Goal: Task Accomplishment & Management: Manage account settings

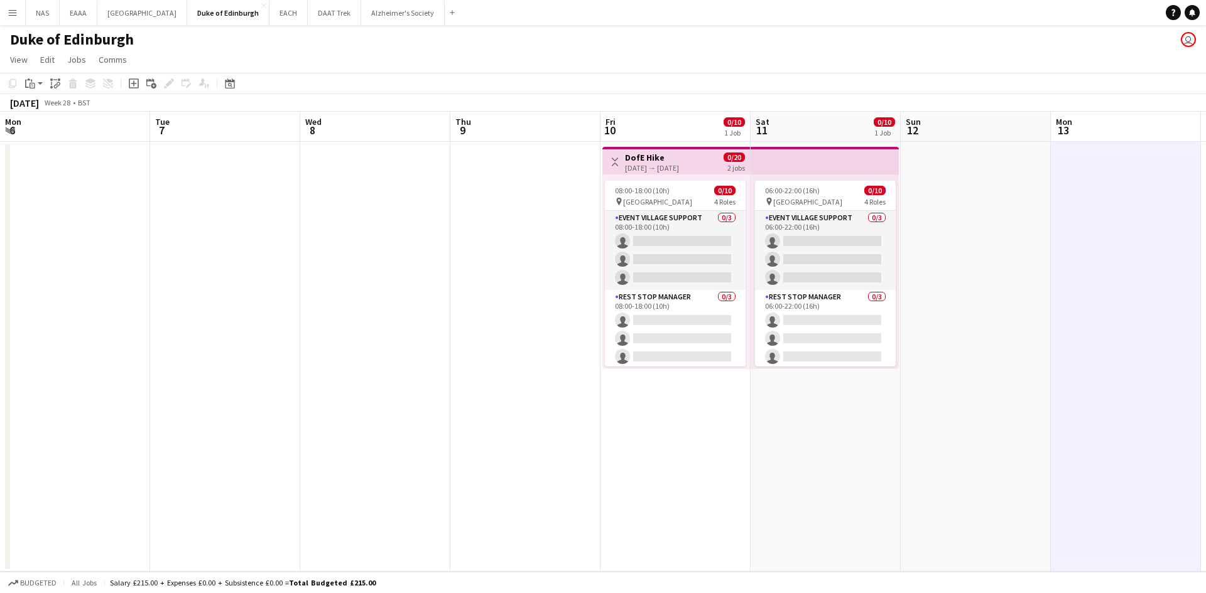
scroll to position [0, 436]
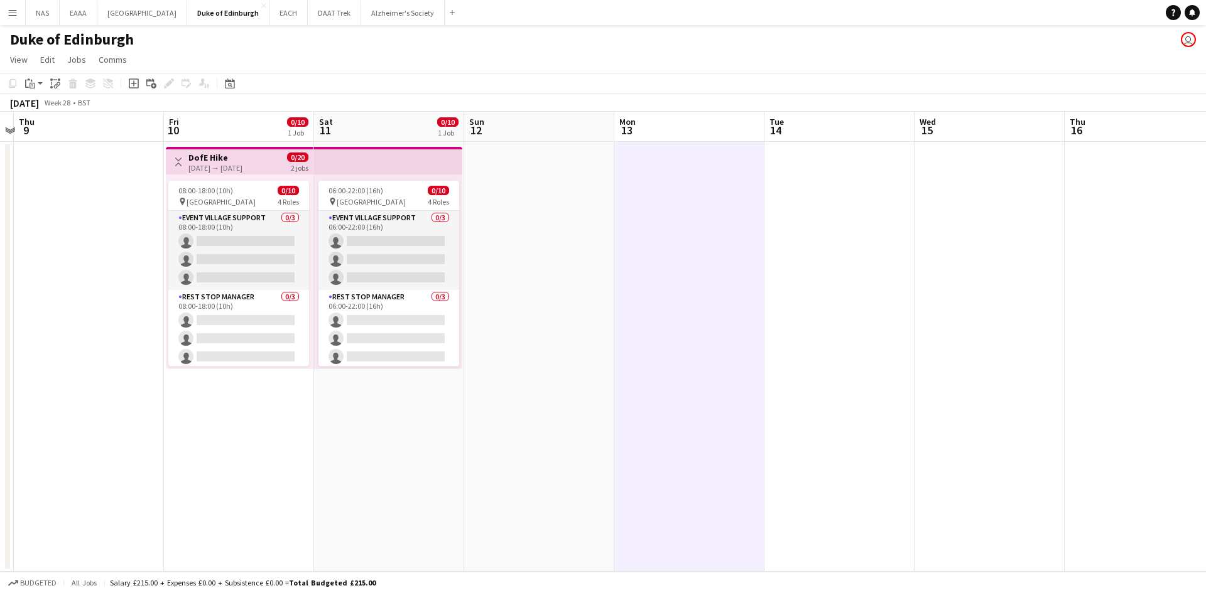
click at [14, 11] on app-icon "Menu" at bounding box center [13, 13] width 10 height 10
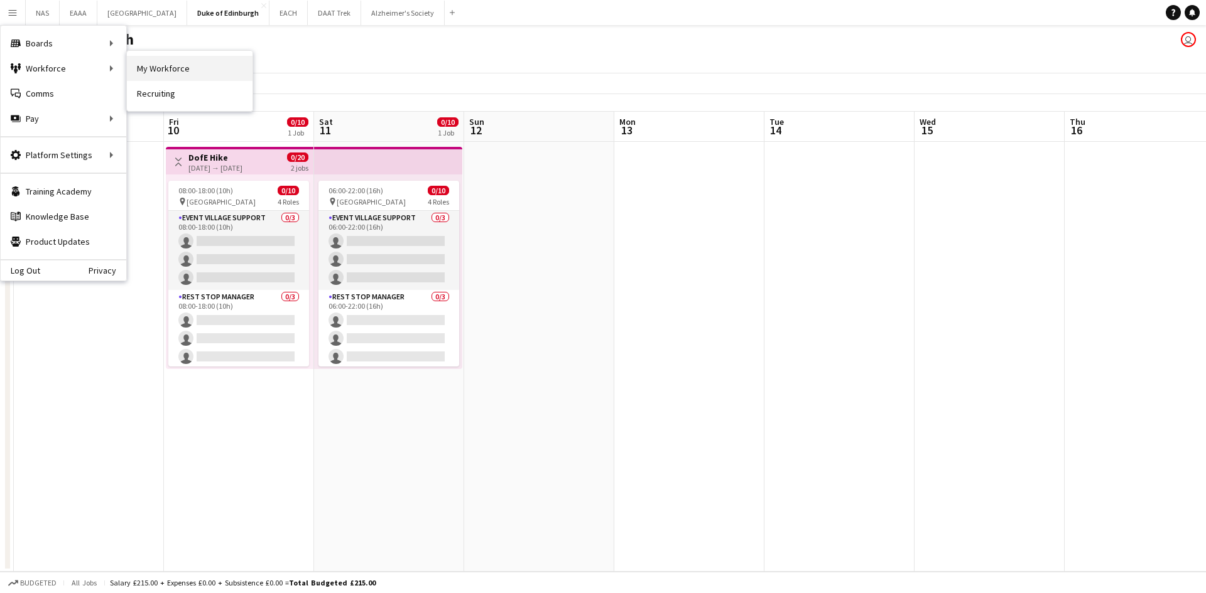
click at [202, 65] on link "My Workforce" at bounding box center [190, 68] width 126 height 25
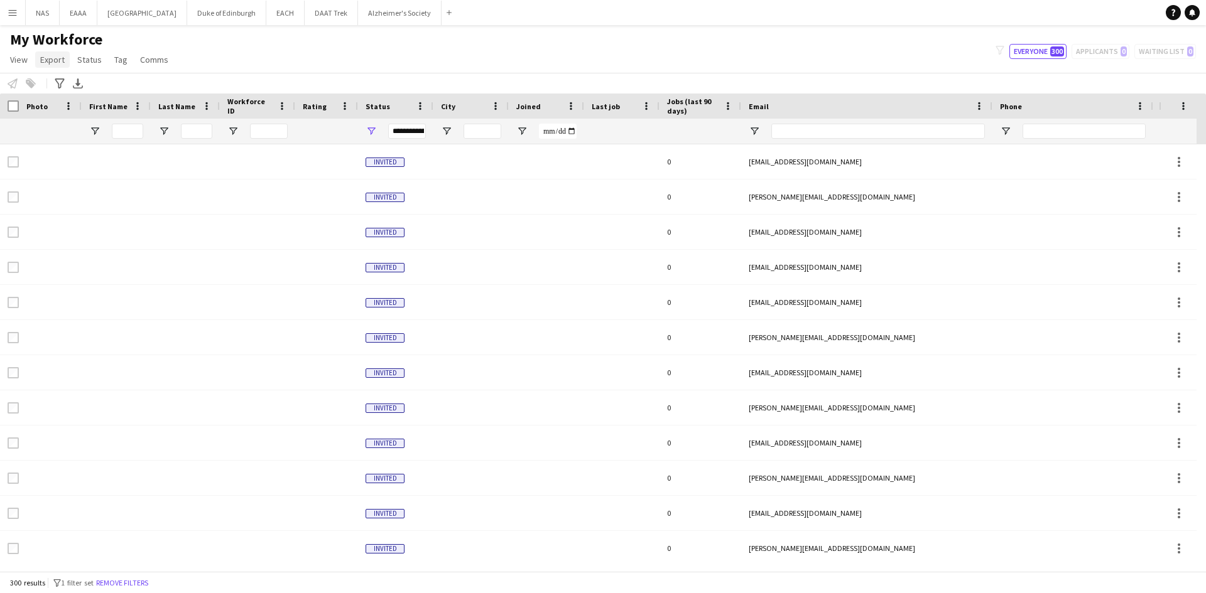
click at [48, 60] on span "Export" at bounding box center [52, 59] width 24 height 11
drag, startPoint x: 81, startPoint y: 151, endPoint x: 116, endPoint y: 122, distance: 44.6
click at [116, 122] on div "Export as XLSX Export as PDF" at bounding box center [83, 135] width 95 height 58
click at [83, 125] on span "Export as XLSX" at bounding box center [73, 123] width 55 height 11
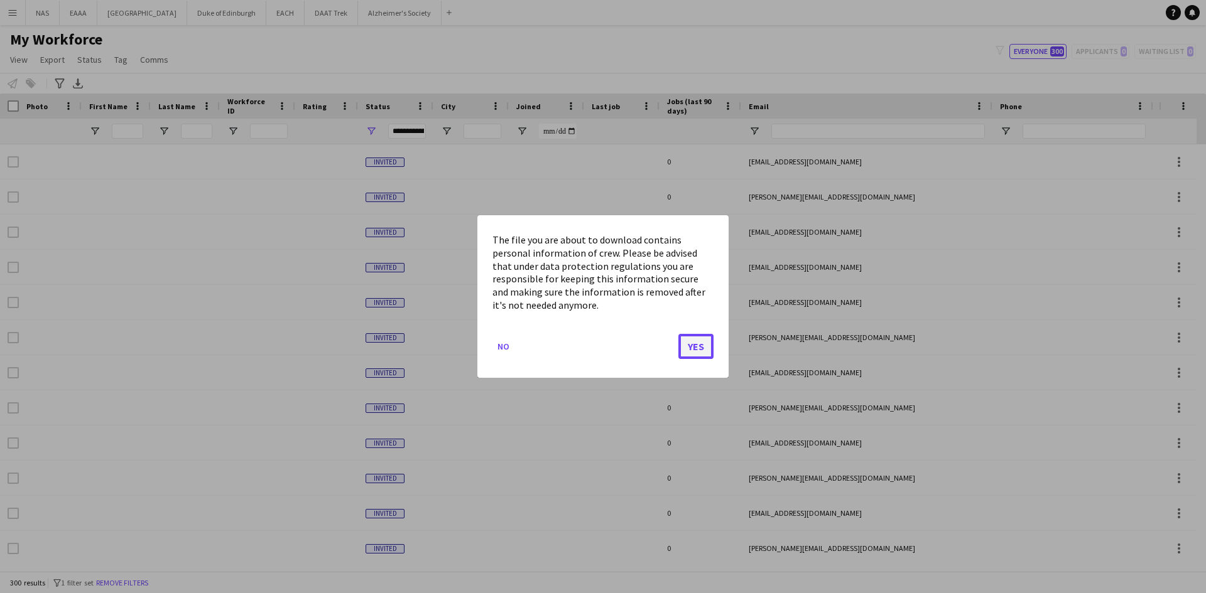
click at [696, 351] on button "Yes" at bounding box center [695, 346] width 35 height 25
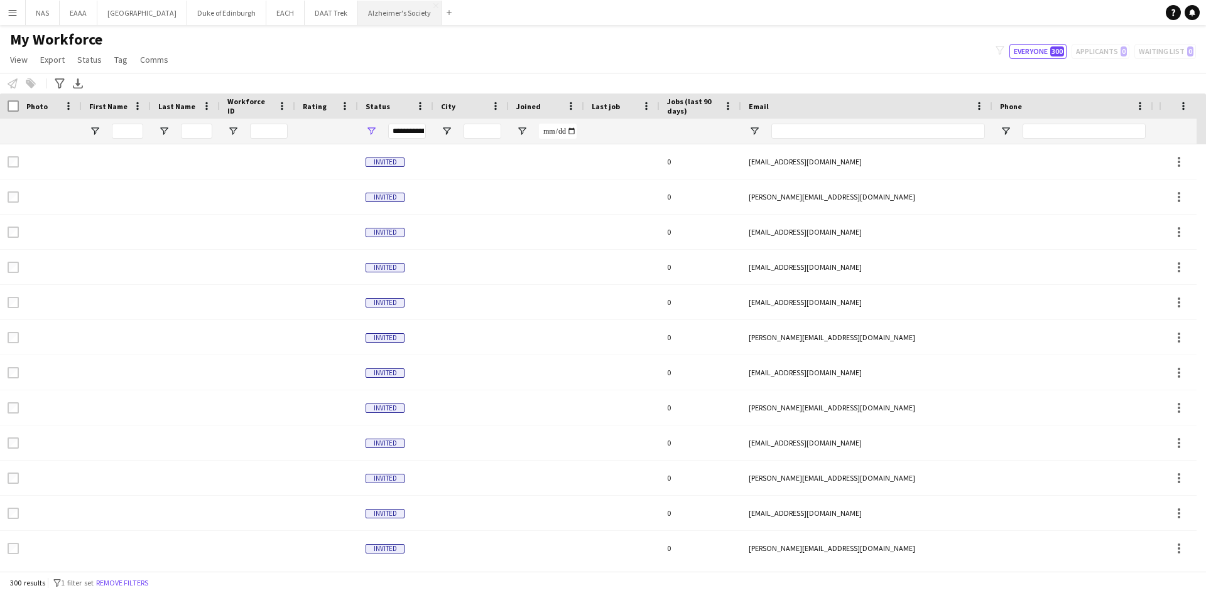
click at [410, 18] on button "Alzheimer's Society Close" at bounding box center [400, 13] width 84 height 24
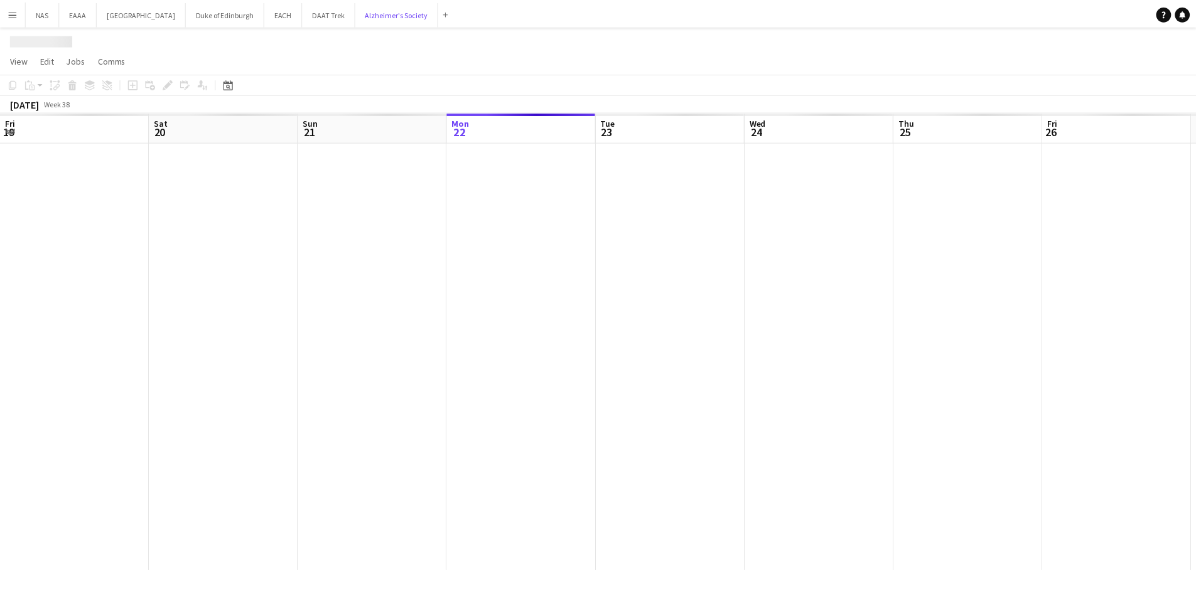
scroll to position [0, 300]
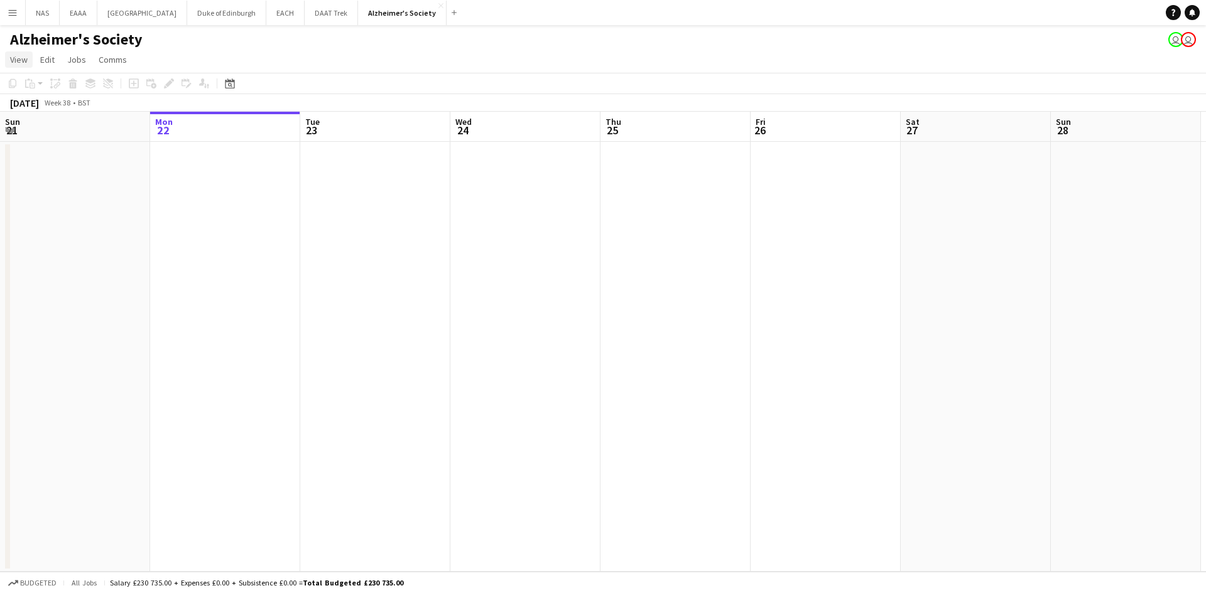
click at [18, 61] on span "View" at bounding box center [19, 59] width 18 height 11
click at [30, 137] on span "Month view" at bounding box center [37, 139] width 43 height 11
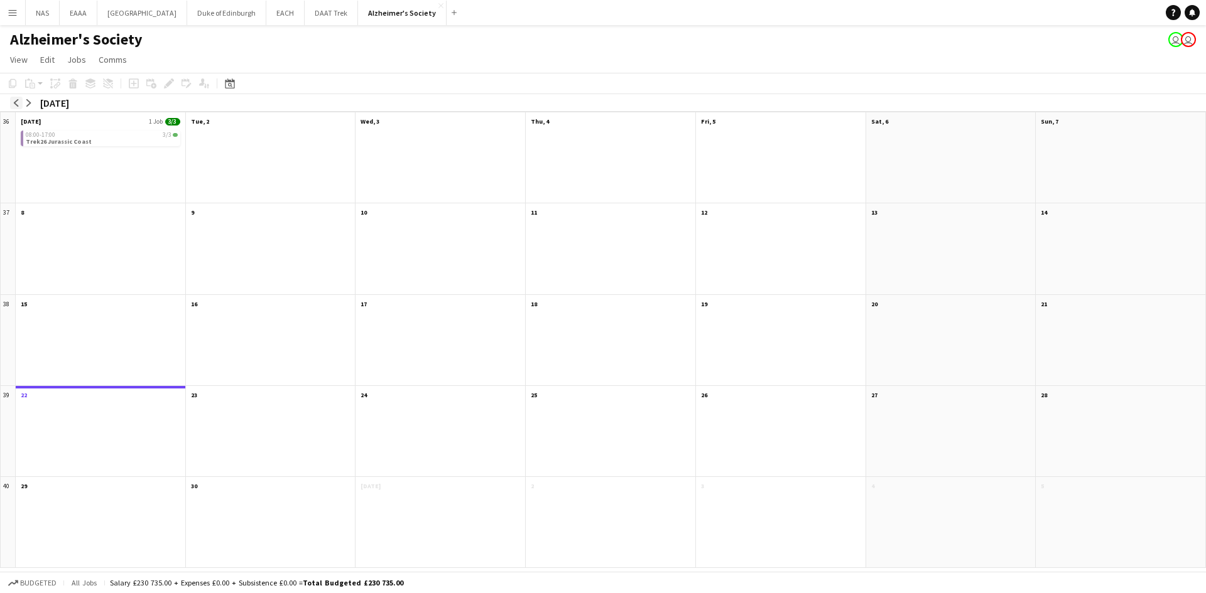
click at [21, 100] on button "arrow-left" at bounding box center [16, 103] width 13 height 13
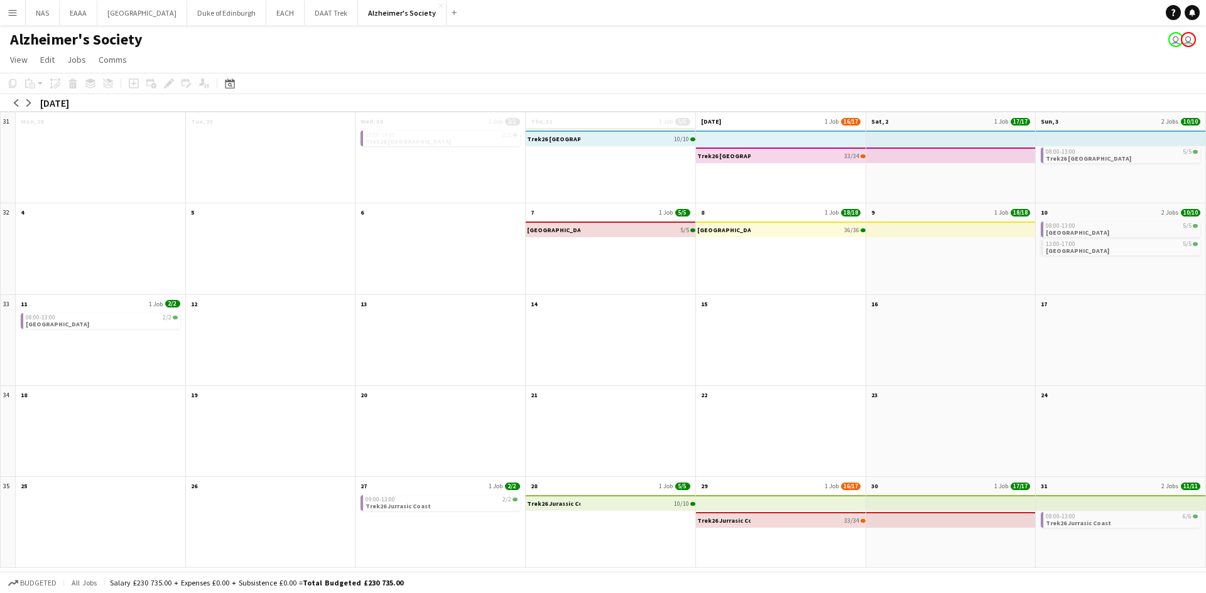
click at [631, 121] on app-month-view-date-header "Thu, 31 1 Job 5/5" at bounding box center [611, 120] width 170 height 16
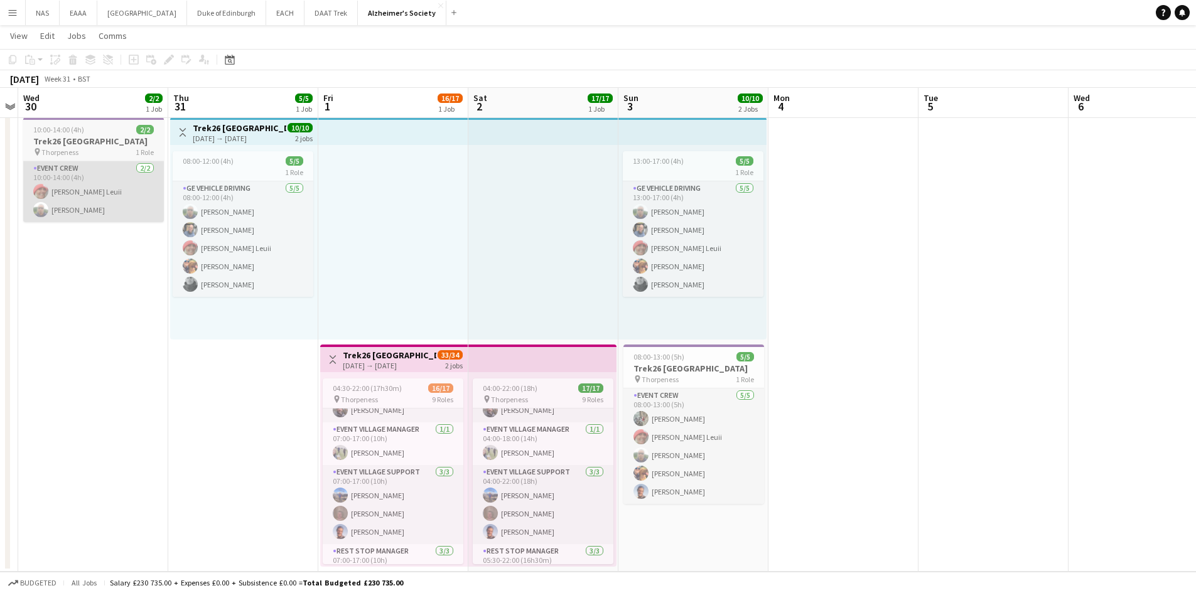
scroll to position [186, 0]
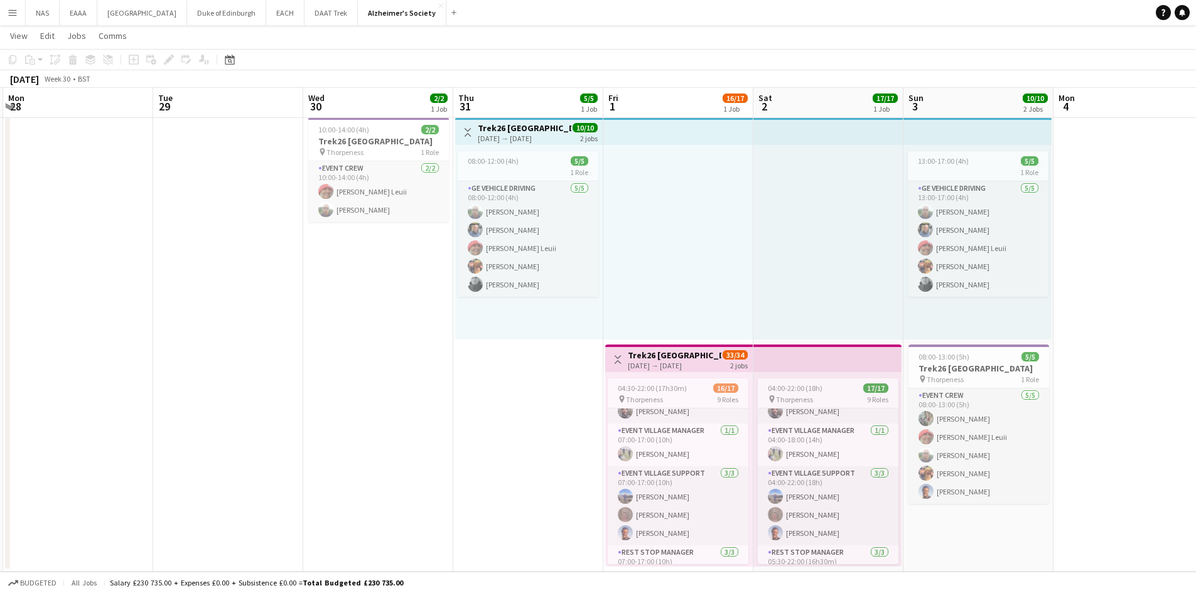
drag, startPoint x: 461, startPoint y: 321, endPoint x: 200, endPoint y: 358, distance: 263.3
click at [550, 323] on app-calendar-viewport "Sat 26 Sun 27 Mon 28 Tue 29 Wed 30 2/2 1 Job Thu 31 5/5 1 Job Fri 1 16/17 1 Job…" at bounding box center [598, 296] width 1196 height 551
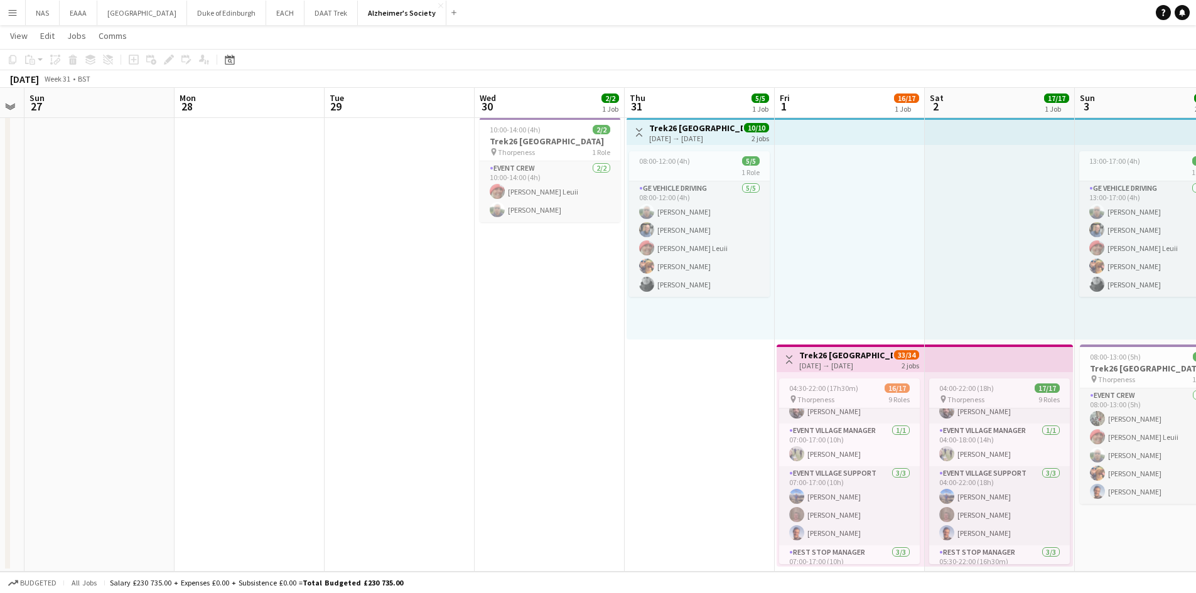
drag, startPoint x: 152, startPoint y: 367, endPoint x: 239, endPoint y: 357, distance: 87.8
click at [666, 330] on app-calendar-viewport "Fri 25 Sat 26 Sun 27 Mon 28 Tue 29 Wed 30 2/2 1 Job Thu 31 5/5 1 Job Fri 1 16/1…" at bounding box center [598, 296] width 1196 height 551
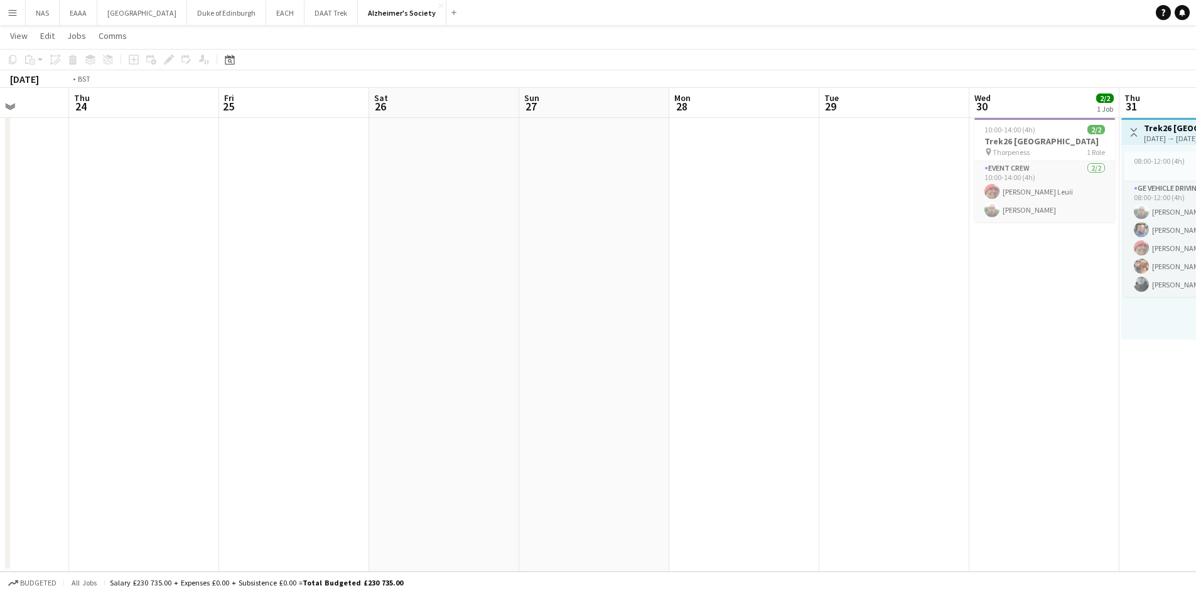
click at [967, 327] on app-calendar-viewport "Mon 21 2/2 1 Job Tue 22 Wed 23 Thu 24 Fri 25 Sat 26 Sun 27 Mon 28 Tue 29 Wed 30…" at bounding box center [598, 296] width 1196 height 551
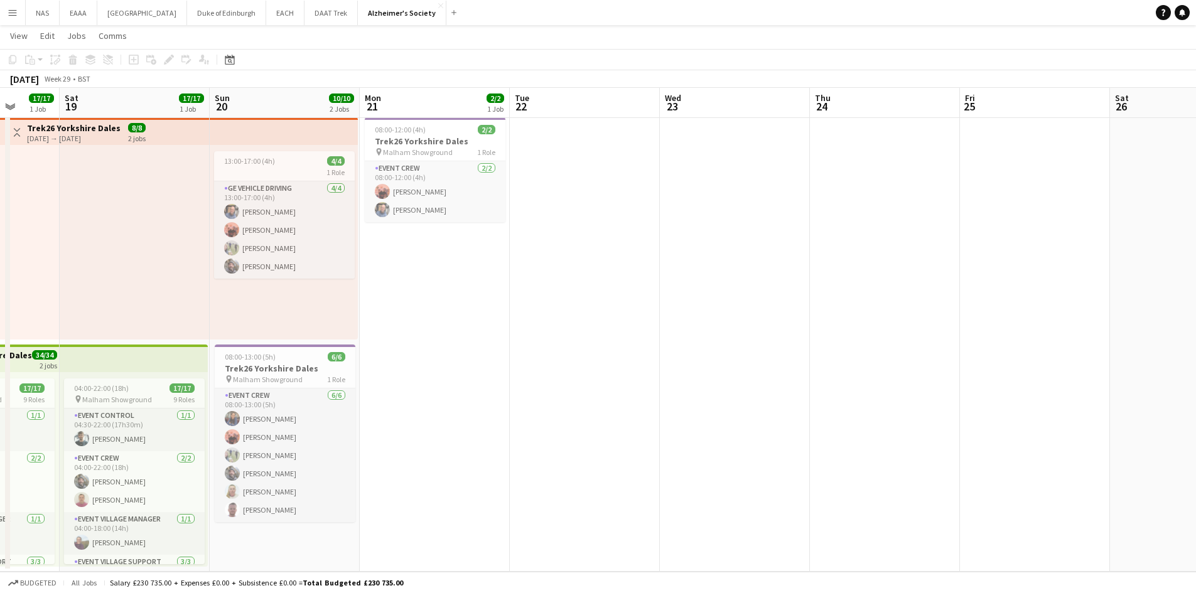
drag, startPoint x: 847, startPoint y: 341, endPoint x: 796, endPoint y: 339, distance: 51.5
click at [848, 341] on app-calendar-viewport "Wed 16 Thu 17 4/4 1 Job Fri 18 17/17 1 Job Sat 19 17/17 1 Job Sun 20 10/10 2 Jo…" at bounding box center [598, 296] width 1196 height 551
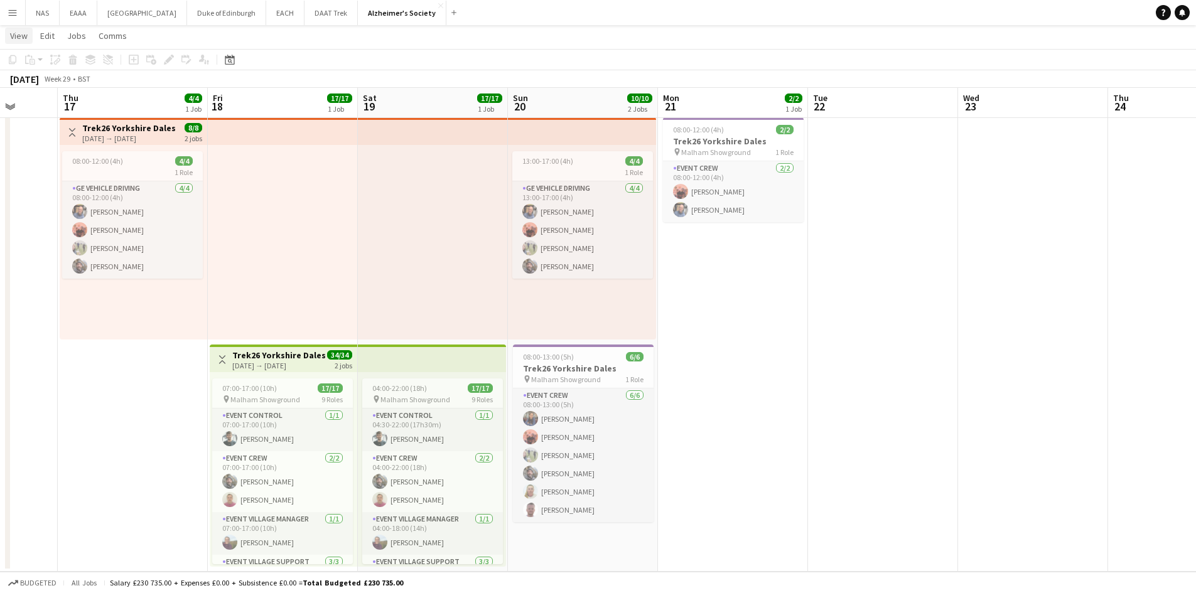
click at [13, 36] on span "View" at bounding box center [19, 35] width 18 height 11
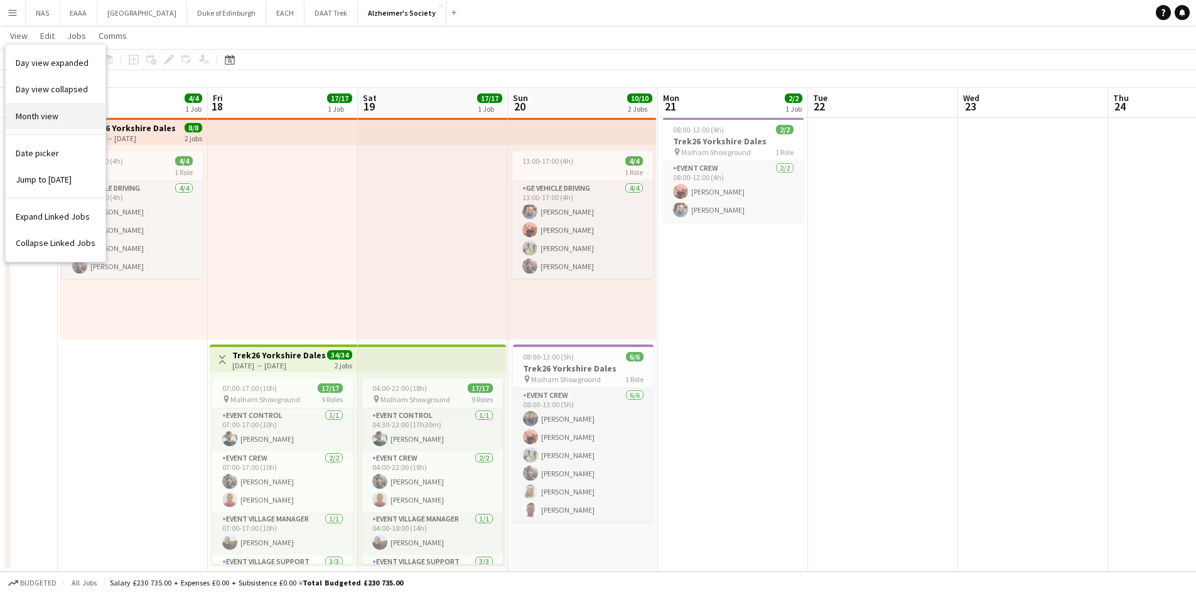
click at [35, 113] on span "Month view" at bounding box center [37, 116] width 43 height 11
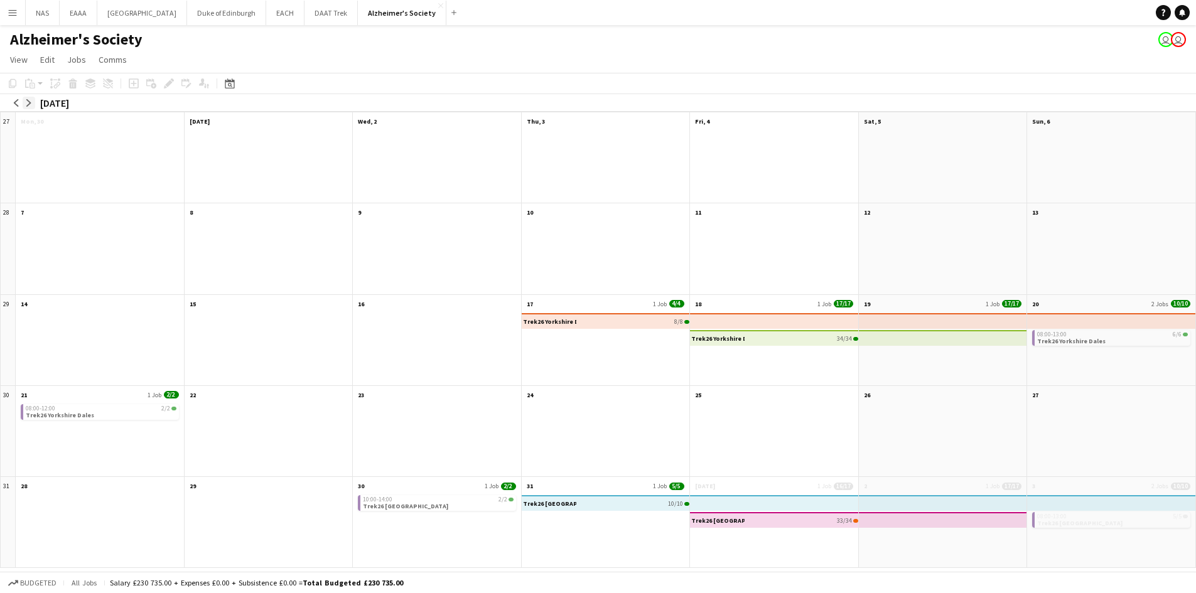
scroll to position [0, 0]
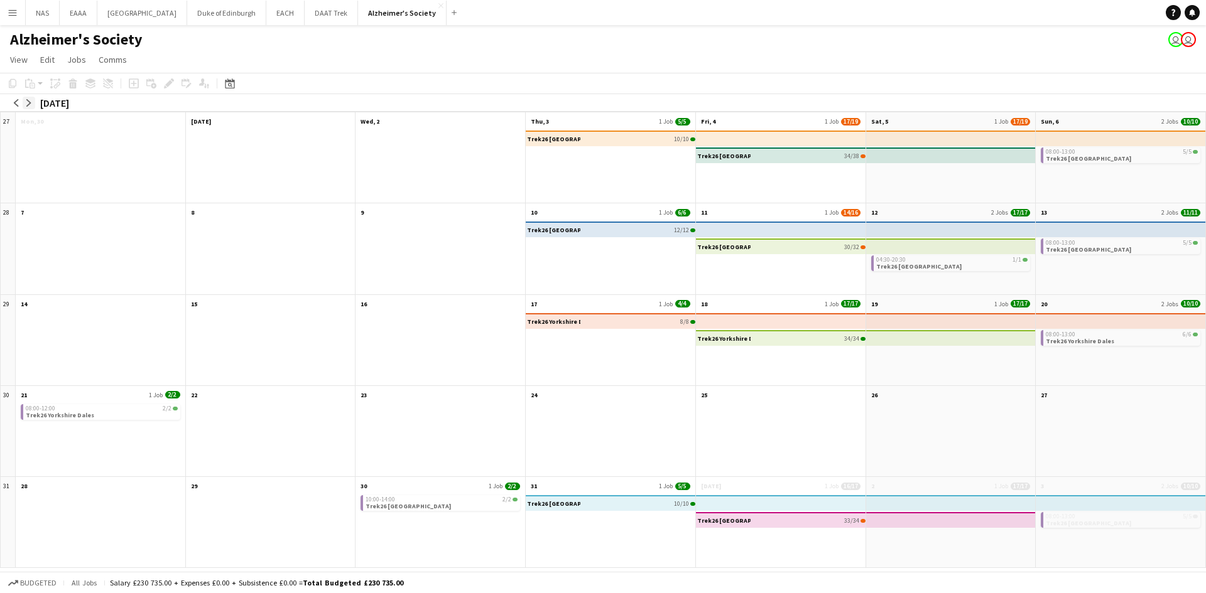
click at [23, 102] on button "arrow-right" at bounding box center [29, 103] width 13 height 13
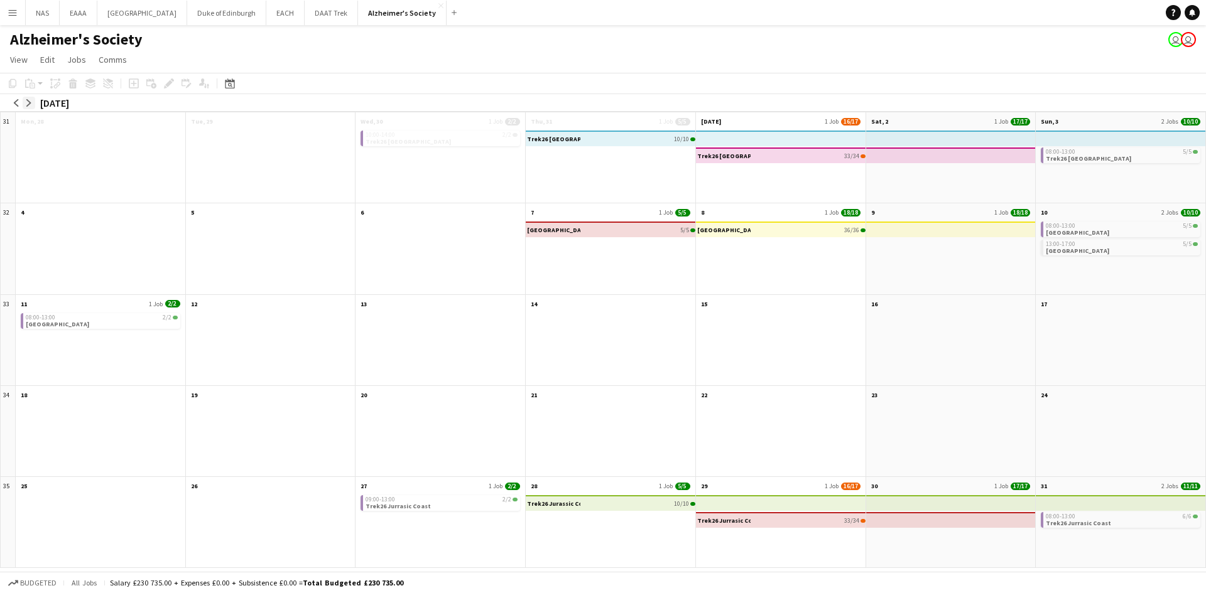
click at [23, 102] on button "arrow-right" at bounding box center [29, 103] width 13 height 13
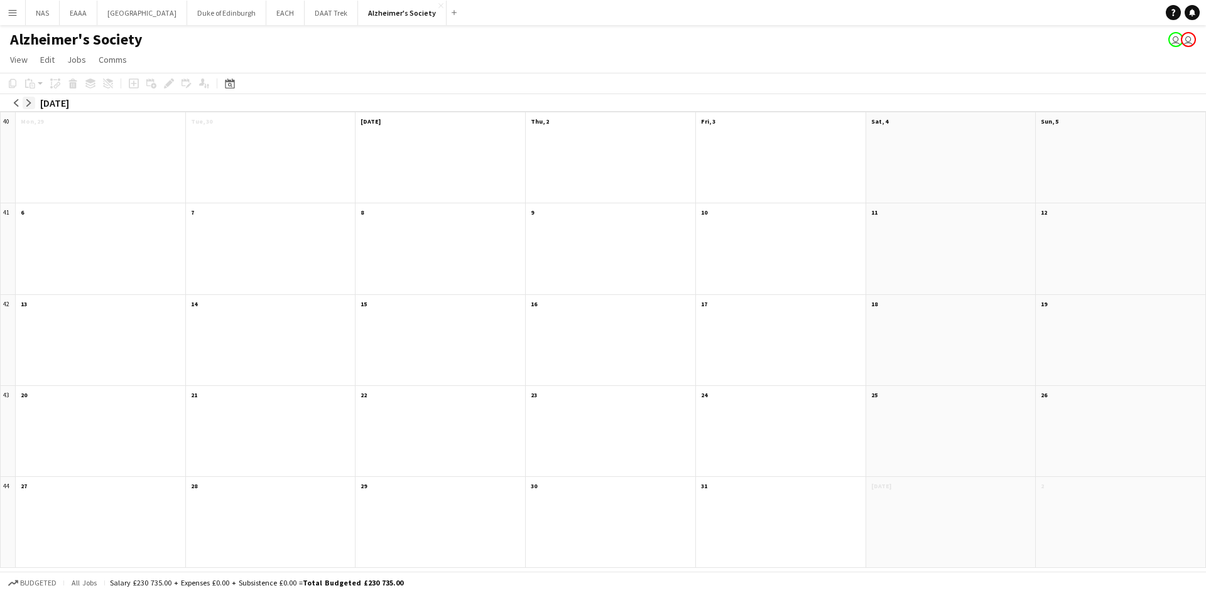
click at [23, 102] on button "arrow-right" at bounding box center [29, 103] width 13 height 13
click at [13, 105] on app-icon "arrow-left" at bounding box center [17, 103] width 8 height 8
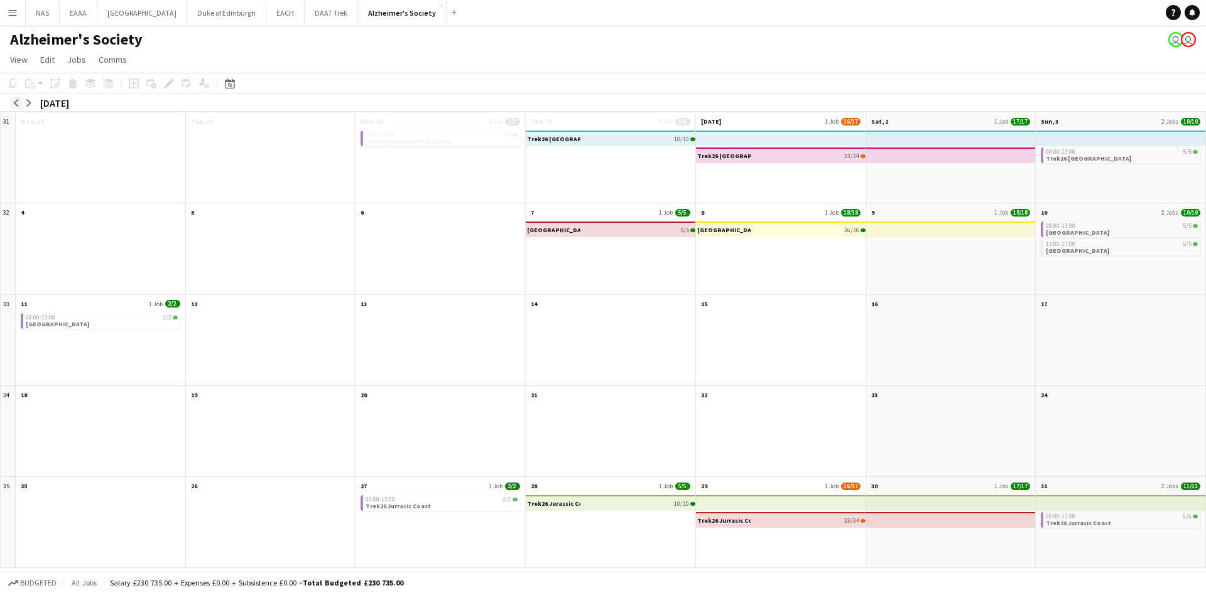
click at [13, 105] on app-icon "arrow-left" at bounding box center [17, 103] width 8 height 8
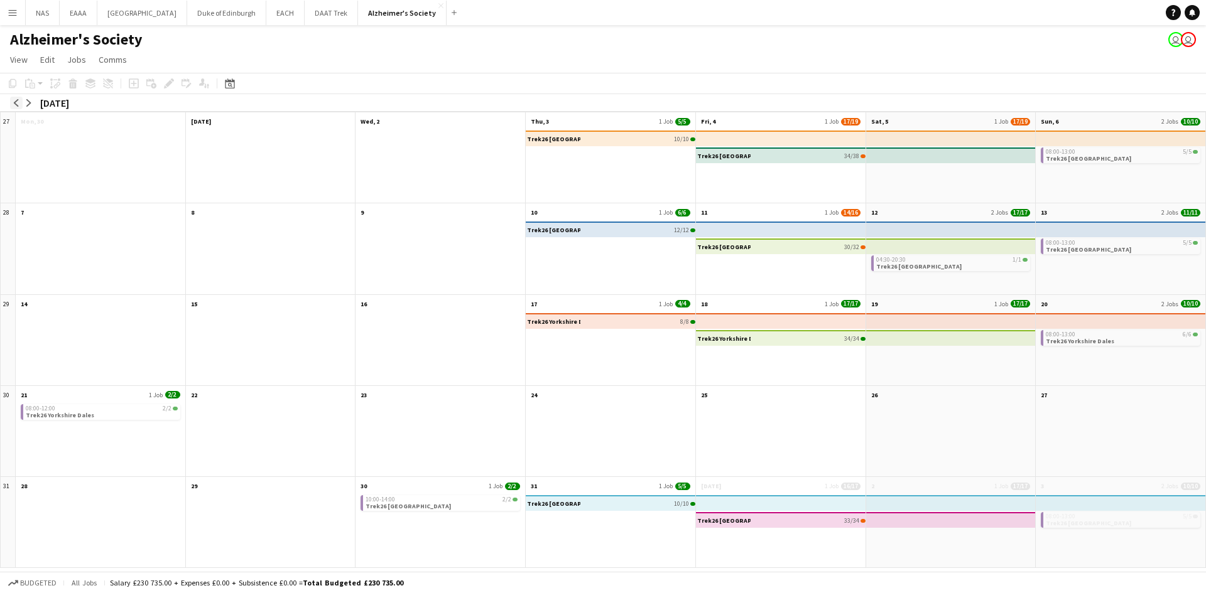
click at [13, 105] on app-icon "arrow-left" at bounding box center [17, 103] width 8 height 8
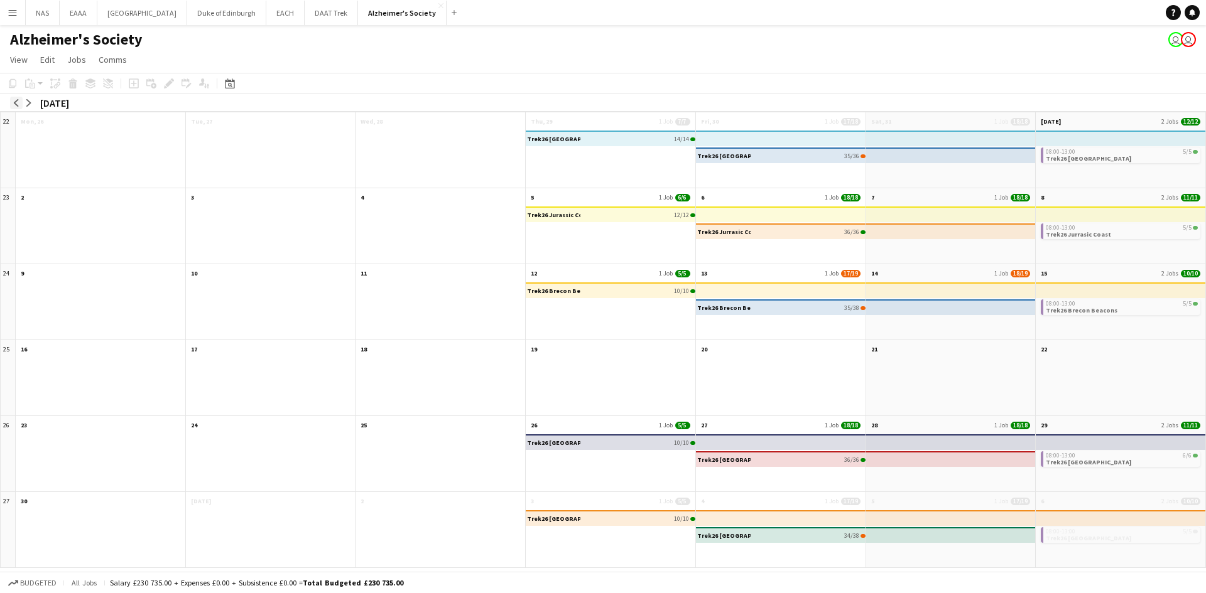
click at [13, 105] on app-icon "arrow-left" at bounding box center [17, 103] width 8 height 8
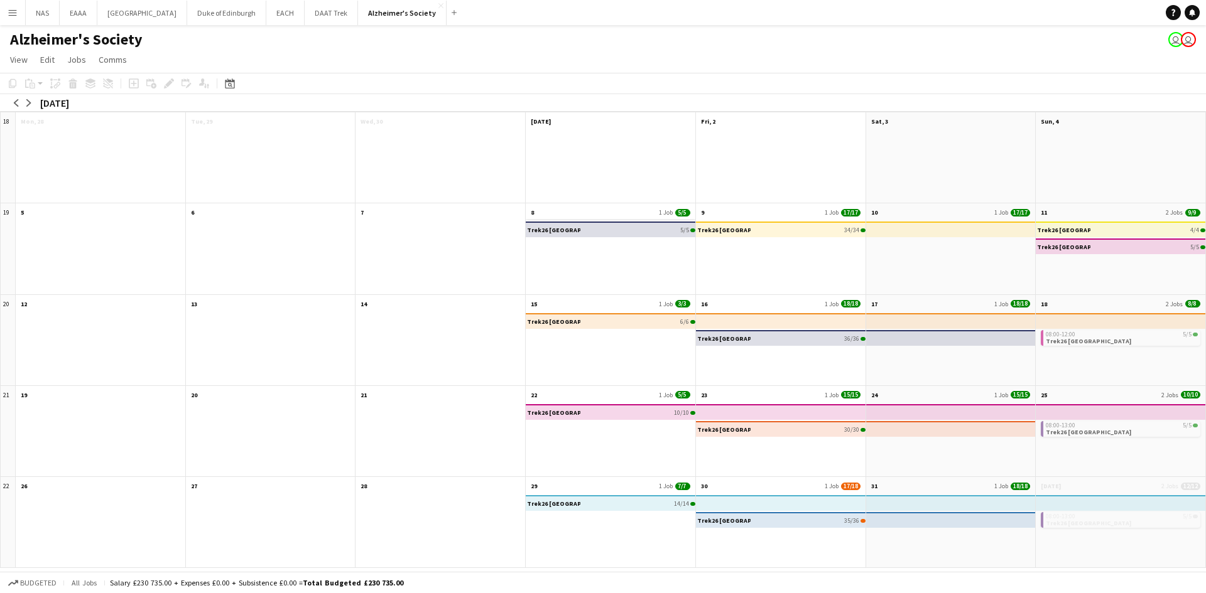
click at [588, 215] on app-month-view-date-header "8 1 Job 5/5" at bounding box center [611, 211] width 170 height 16
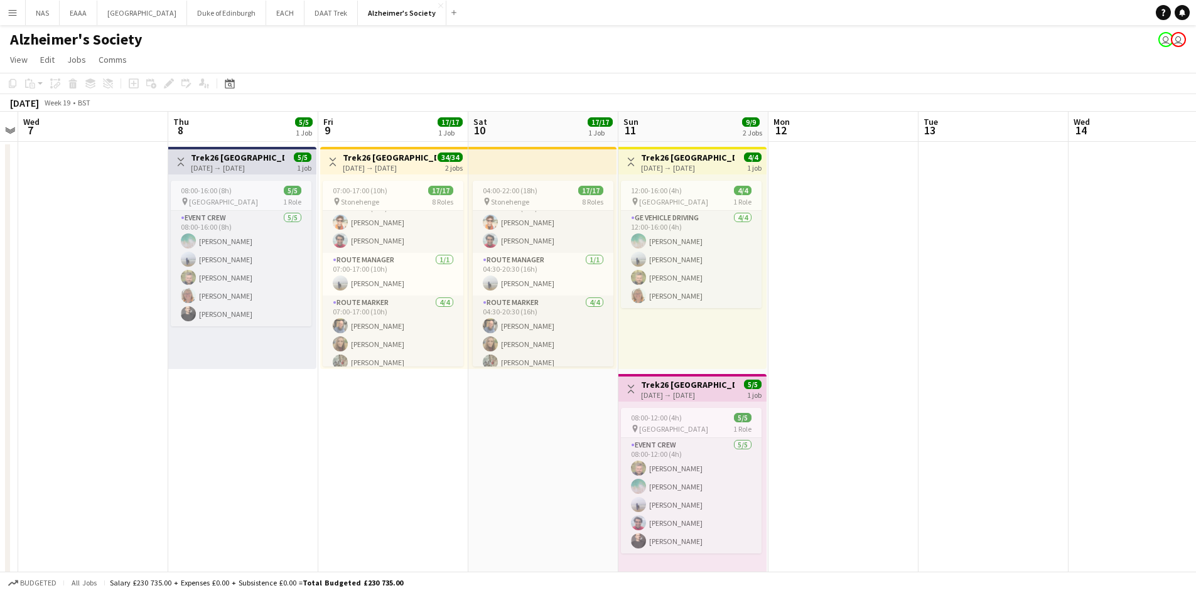
scroll to position [350, 0]
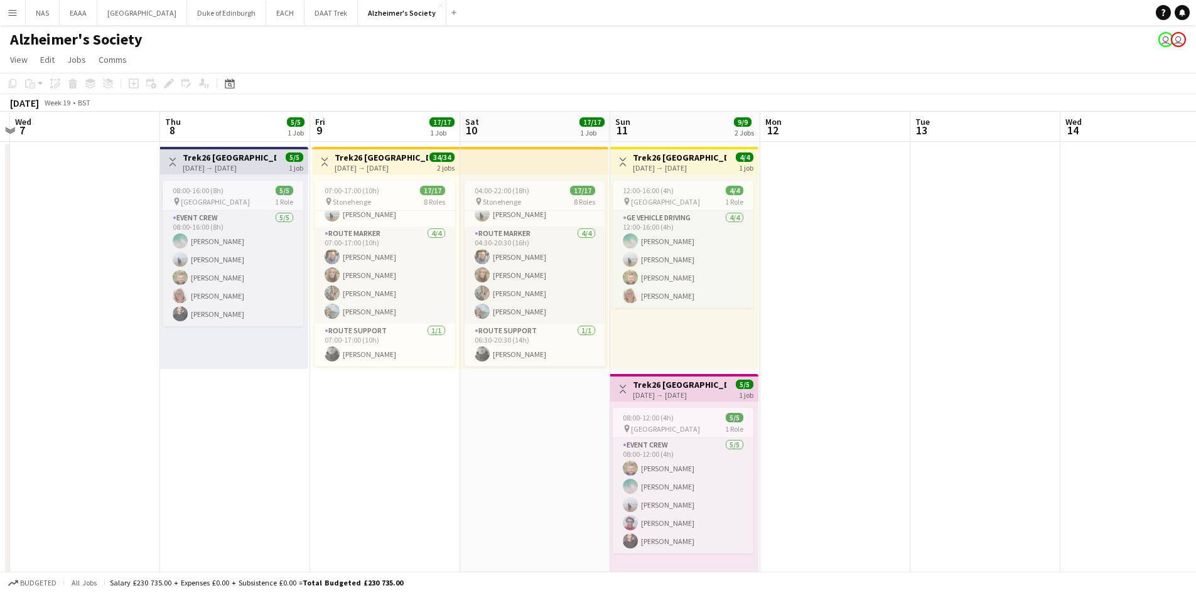
drag, startPoint x: 170, startPoint y: 238, endPoint x: -44, endPoint y: 252, distance: 214.6
click at [0, 252] on html "Menu Boards Boards Boards All jobs Status Workforce Workforce My Workforce Recr…" at bounding box center [598, 373] width 1196 height 747
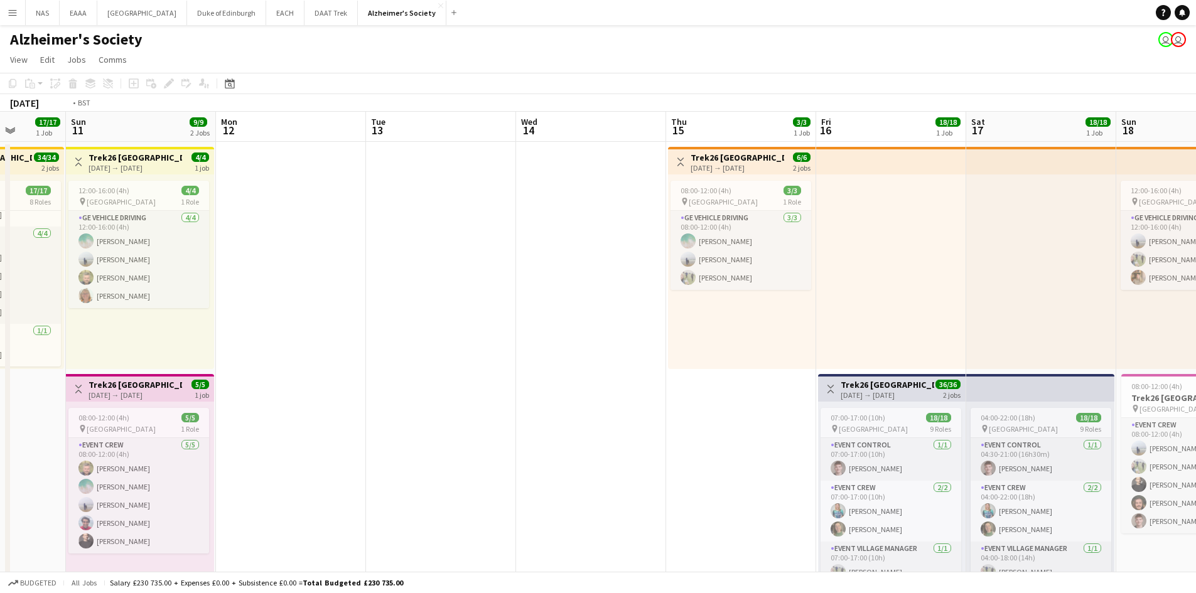
click at [171, 399] on app-calendar-viewport "Thu 8 5/5 1 Job Fri 9 17/17 1 Job Sat 10 17/17 1 Job Sun 11 9/9 2 Jobs Mon 12 T…" at bounding box center [598, 419] width 1196 height 614
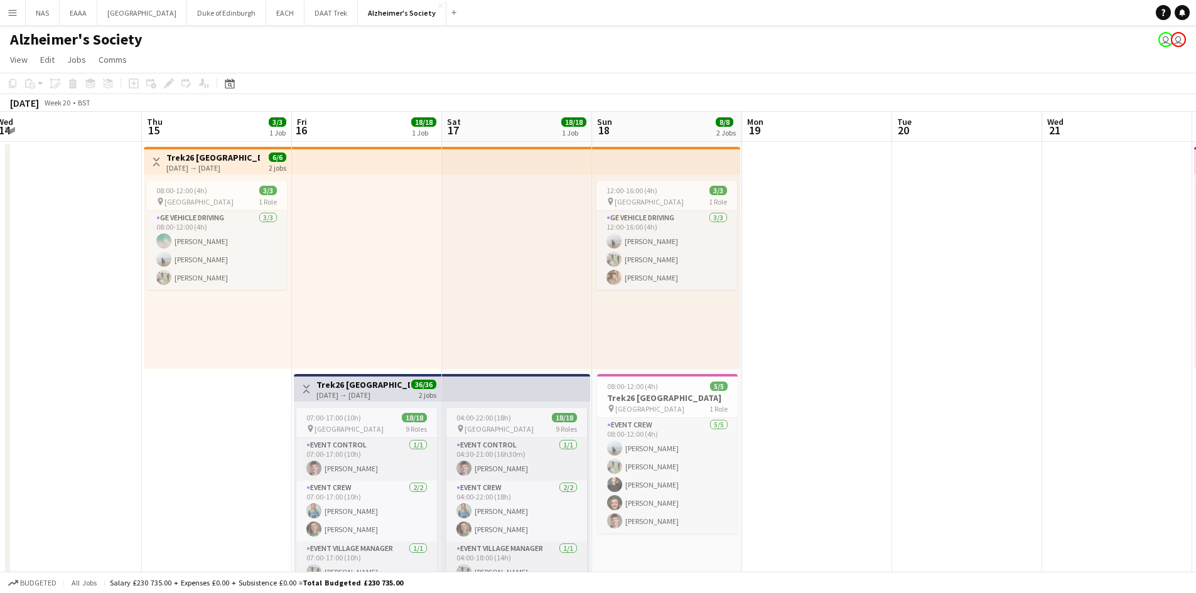
drag, startPoint x: 262, startPoint y: 362, endPoint x: 624, endPoint y: 352, distance: 362.5
click at [100, 369] on app-calendar-viewport "Sun 11 9/9 2 Jobs Mon 12 Tue 13 Wed 14 Thu 15 3/3 1 Job Fri 16 18/18 1 Job Sat …" at bounding box center [598, 419] width 1196 height 614
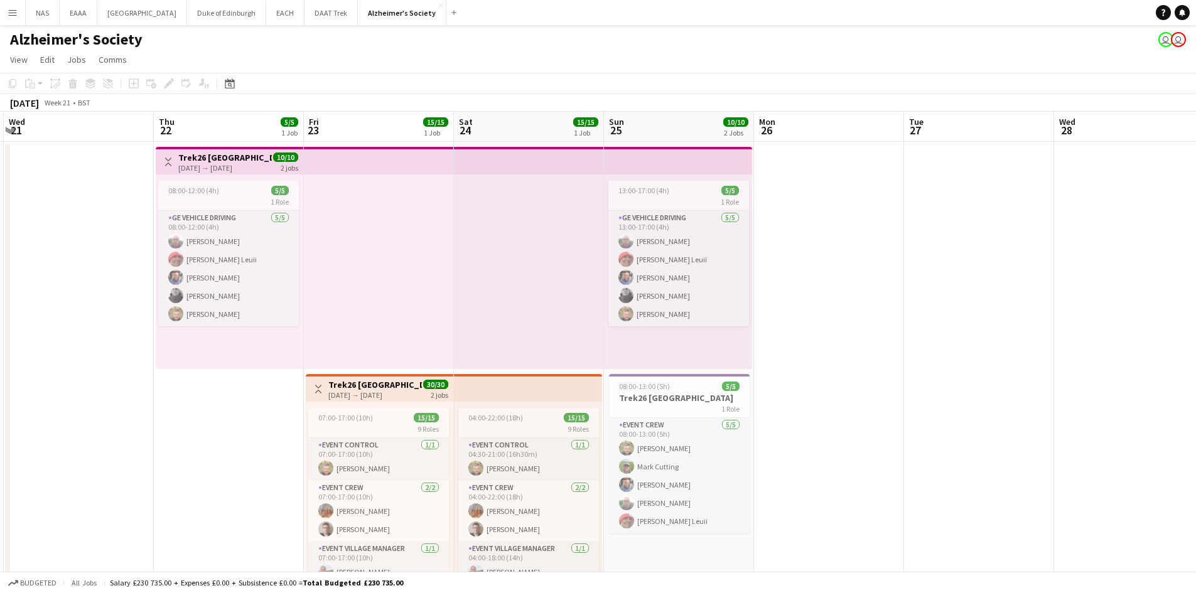
drag, startPoint x: 796, startPoint y: 323, endPoint x: 394, endPoint y: 362, distance: 404.4
click at [374, 364] on app-calendar-viewport "Sun 18 8/8 2 Jobs Mon 19 Tue 20 Wed 21 Thu 22 5/5 1 Job Fri 23 15/15 1 Job Sat …" at bounding box center [598, 419] width 1196 height 614
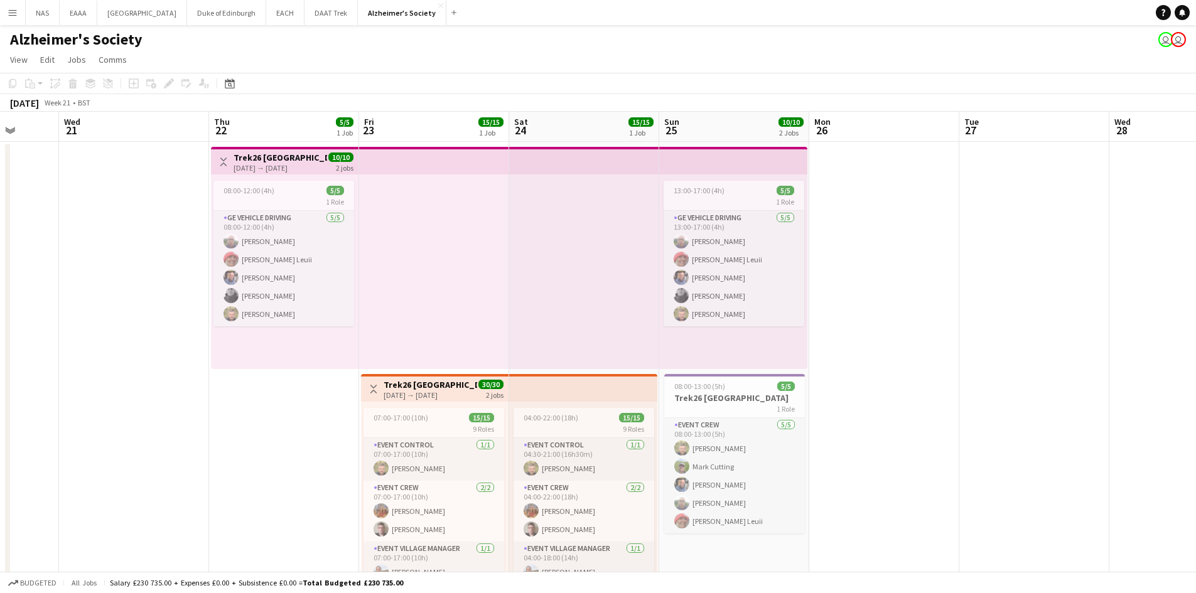
drag, startPoint x: 683, startPoint y: 355, endPoint x: 297, endPoint y: 353, distance: 385.6
click at [297, 353] on app-calendar-viewport "Sun 18 8/8 2 Jobs Mon 19 Tue 20 Wed 21 Thu 22 5/5 1 Job Fri 23 15/15 1 Job Sat …" at bounding box center [598, 419] width 1196 height 614
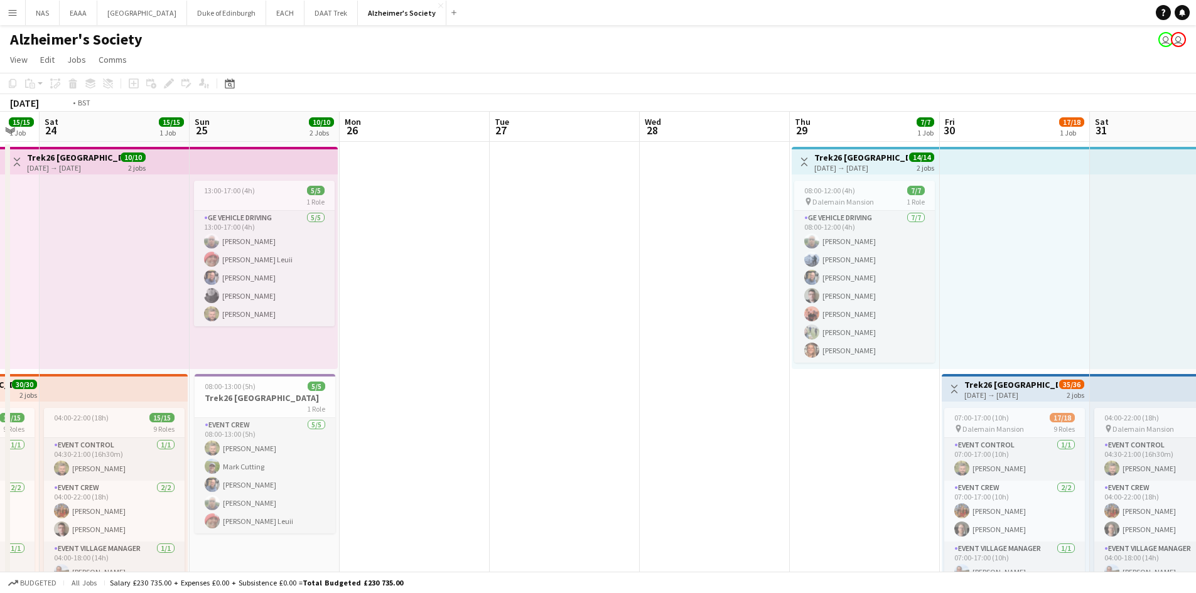
drag, startPoint x: 837, startPoint y: 321, endPoint x: 235, endPoint y: 350, distance: 603.0
click at [229, 350] on app-calendar-viewport "Wed 21 Thu 22 5/5 1 Job Fri 23 15/15 1 Job Sat 24 15/15 1 Job Sun 25 10/10 2 Jo…" at bounding box center [598, 419] width 1196 height 614
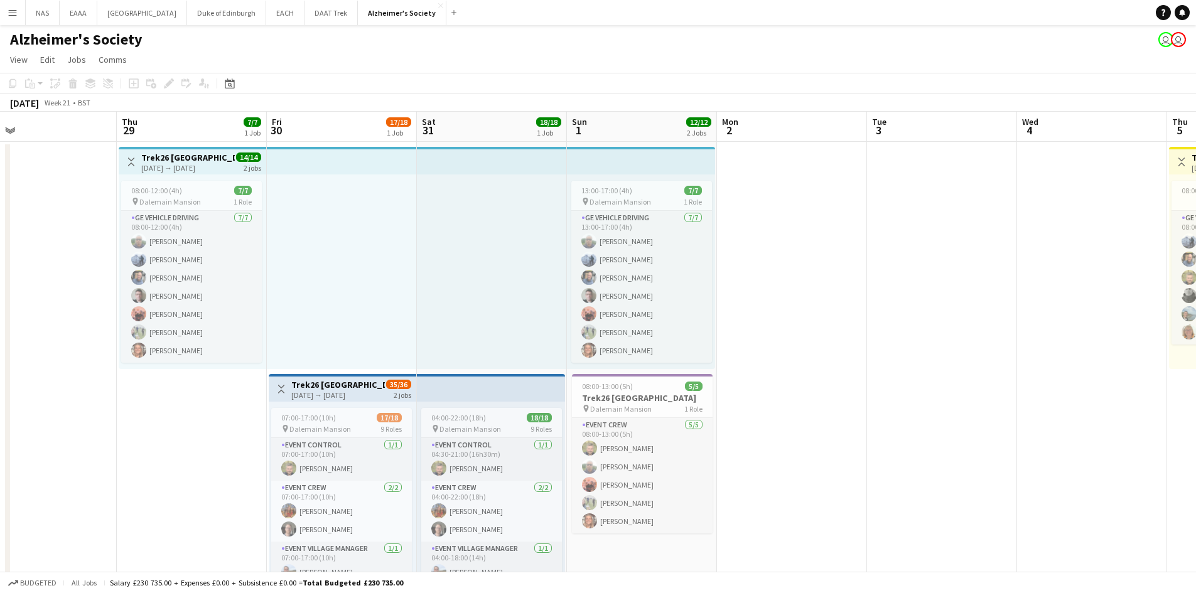
drag, startPoint x: 983, startPoint y: 335, endPoint x: 468, endPoint y: 357, distance: 516.1
click at [398, 366] on app-calendar-viewport "Sun 25 10/10 2 Jobs Mon 26 Tue 27 Wed 28 Thu 29 7/7 1 Job Fri 30 17/18 1 Job Sa…" at bounding box center [598, 419] width 1196 height 614
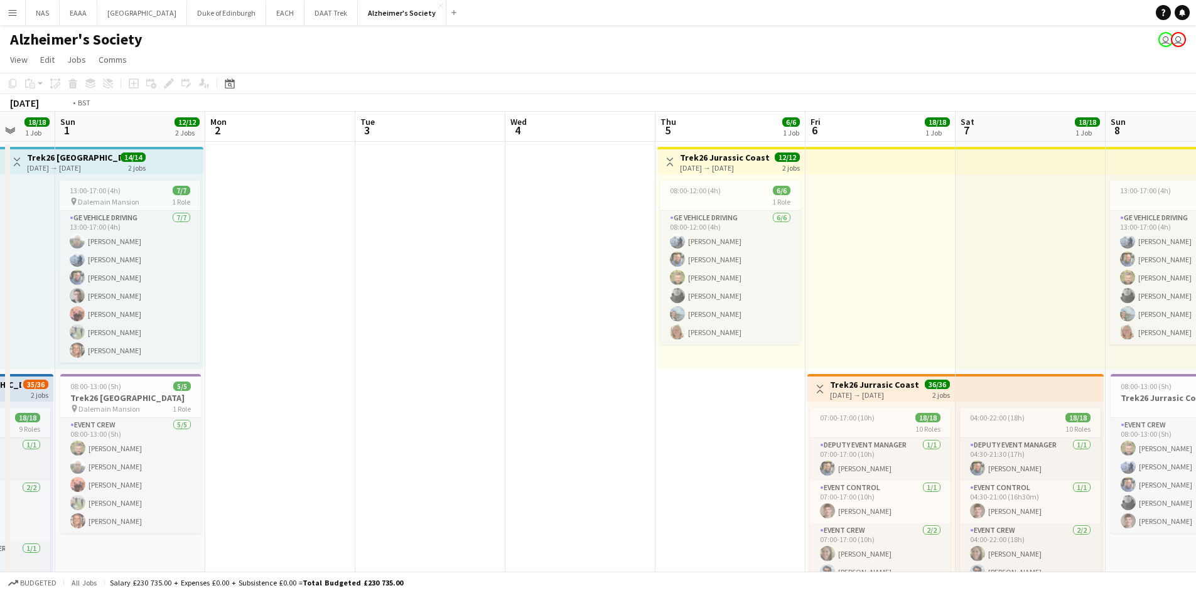
drag, startPoint x: 350, startPoint y: 396, endPoint x: 23, endPoint y: 413, distance: 327.7
click at [23, 413] on app-calendar-viewport "Thu 29 7/7 1 Job Fri 30 17/18 1 Job Sat 31 18/18 1 Job Sun 1 12/12 2 Jobs Mon 2…" at bounding box center [598, 419] width 1196 height 614
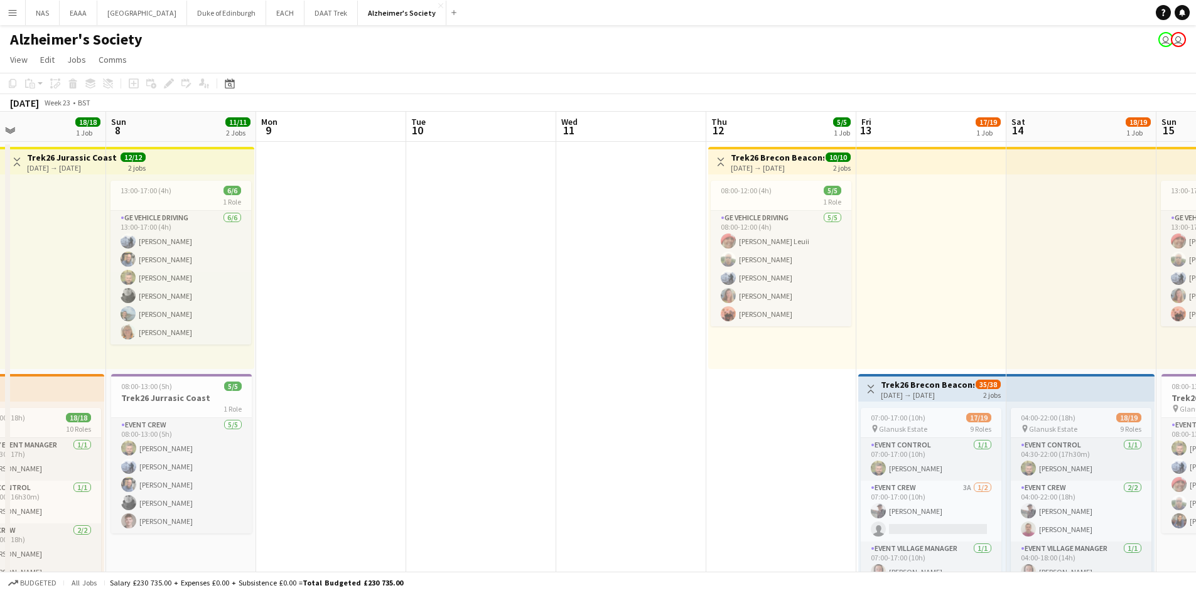
scroll to position [0, 381]
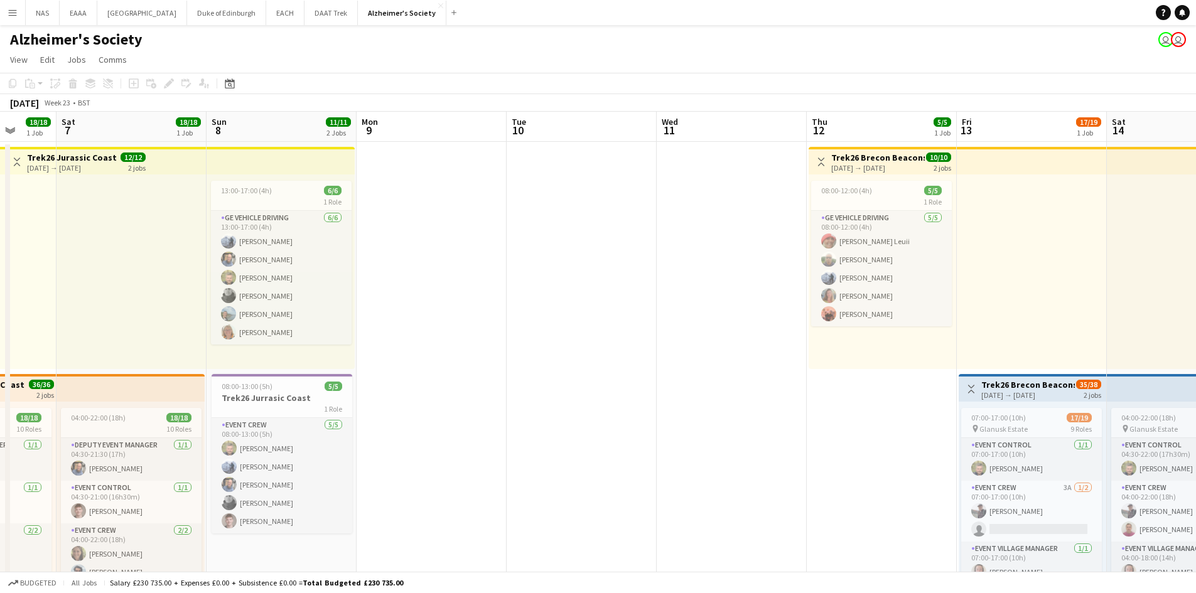
drag, startPoint x: 665, startPoint y: 386, endPoint x: -46, endPoint y: 413, distance: 712.1
click at [0, 413] on html "Menu Boards Boards Boards All jobs Status Workforce Workforce My Workforce Recr…" at bounding box center [598, 373] width 1196 height 747
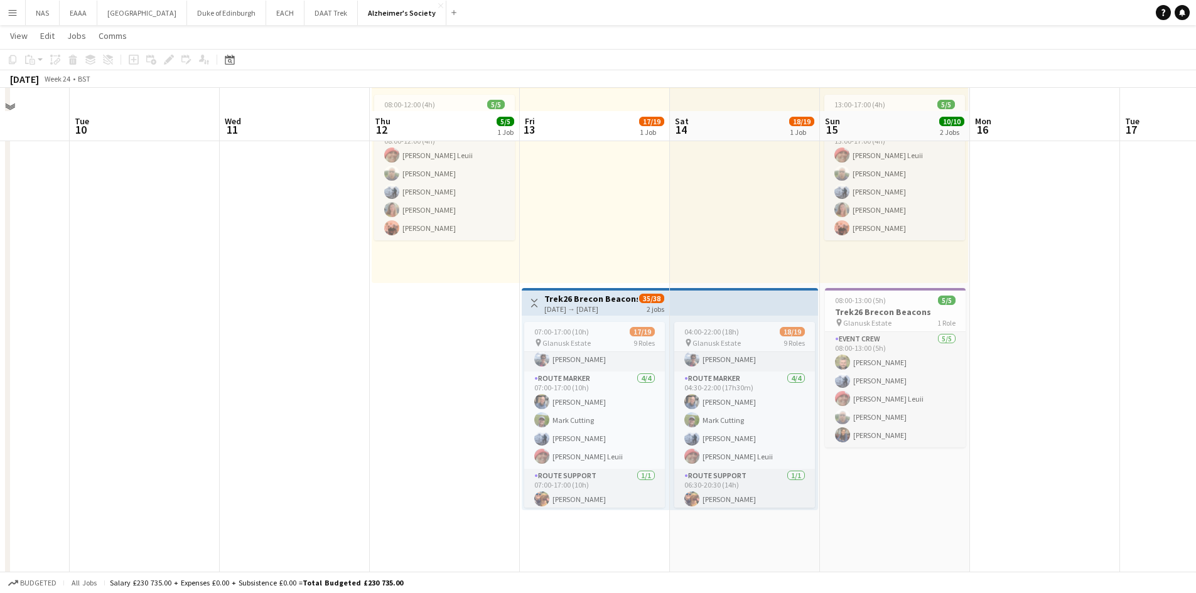
scroll to position [153, 0]
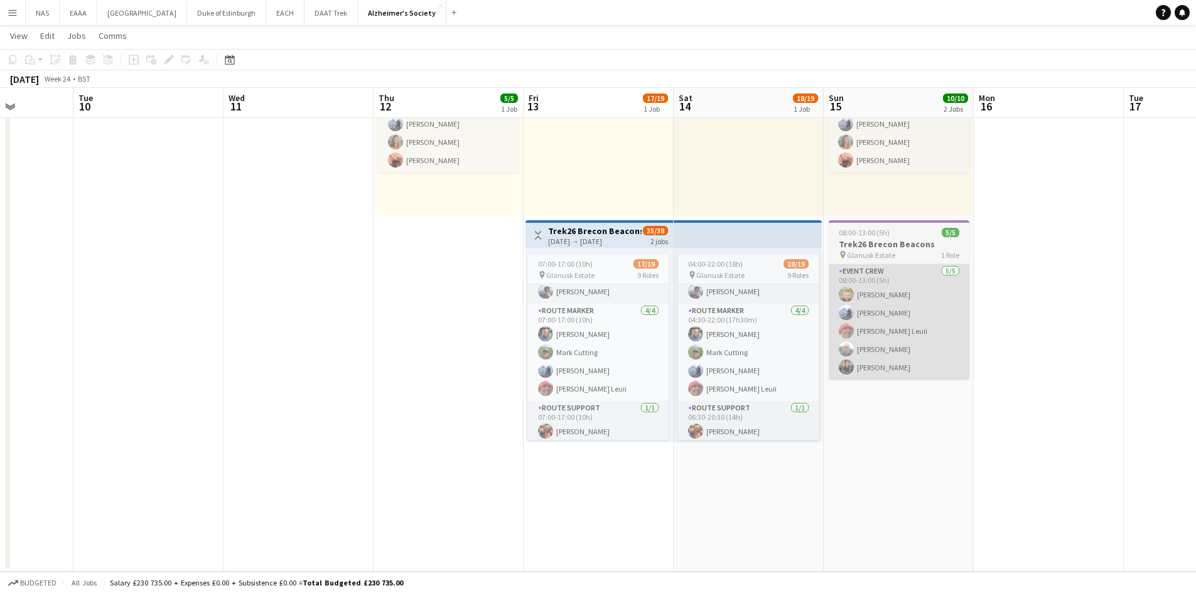
drag, startPoint x: 490, startPoint y: 302, endPoint x: 121, endPoint y: 309, distance: 370.0
click at [138, 309] on app-calendar-viewport "Sat 7 18/18 1 Job Sun 8 11/11 2 Jobs Mon 9 Tue 10 Wed 11 Thu 12 5/5 1 Job Fri 1…" at bounding box center [598, 234] width 1196 height 676
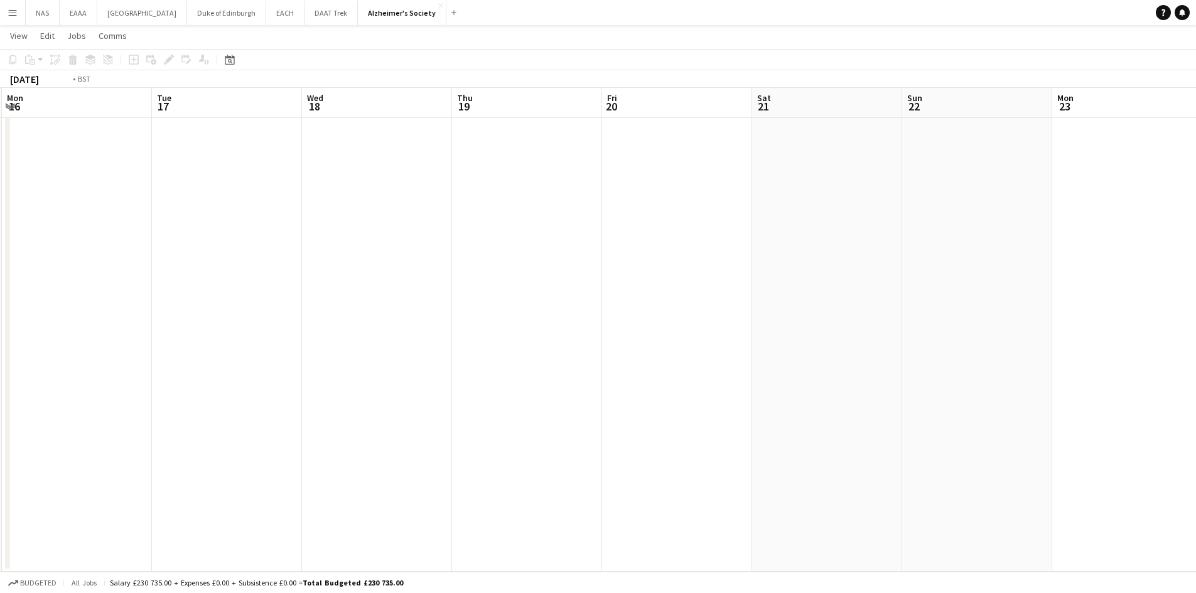
drag, startPoint x: 850, startPoint y: 333, endPoint x: 370, endPoint y: 336, distance: 480.5
click at [354, 342] on app-calendar-viewport "Fri 13 17/19 1 Job Sat 14 18/19 1 Job Sun 15 10/10 2 Jobs Mon 16 Tue 17 Wed 18 …" at bounding box center [598, 234] width 1196 height 676
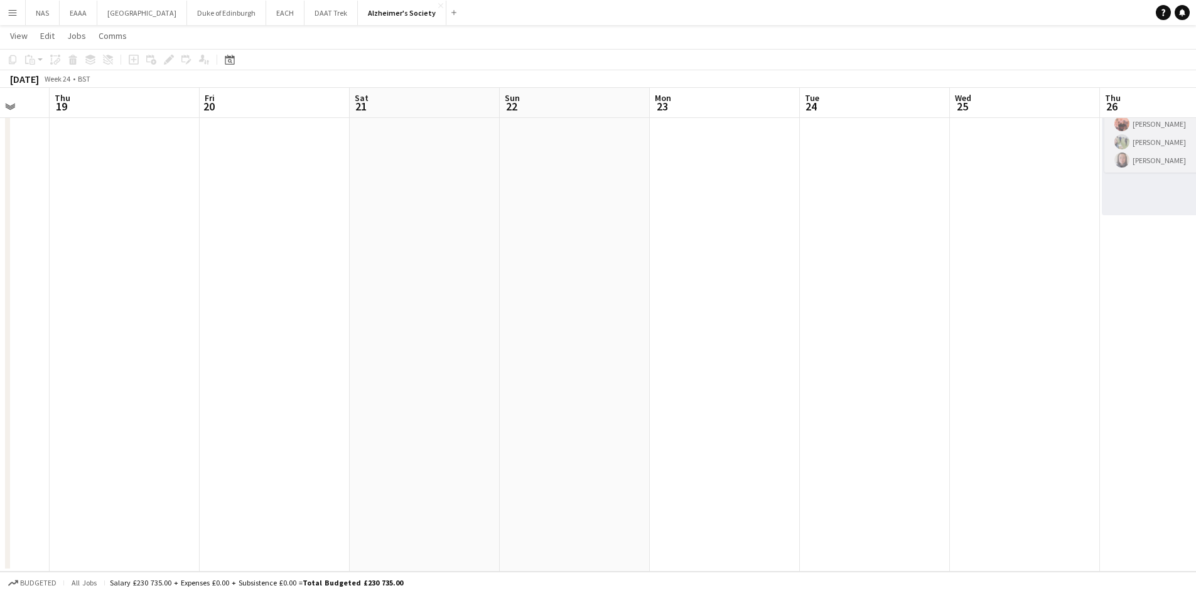
drag, startPoint x: 205, startPoint y: 330, endPoint x: 48, endPoint y: 327, distance: 157.7
click at [65, 328] on app-calendar-viewport "Mon 16 Tue 17 Wed 18 Thu 19 Fri 20 Sat 21 Sun 22 Mon 23 Tue 24 Wed 25 Thu 26 5/…" at bounding box center [598, 234] width 1196 height 676
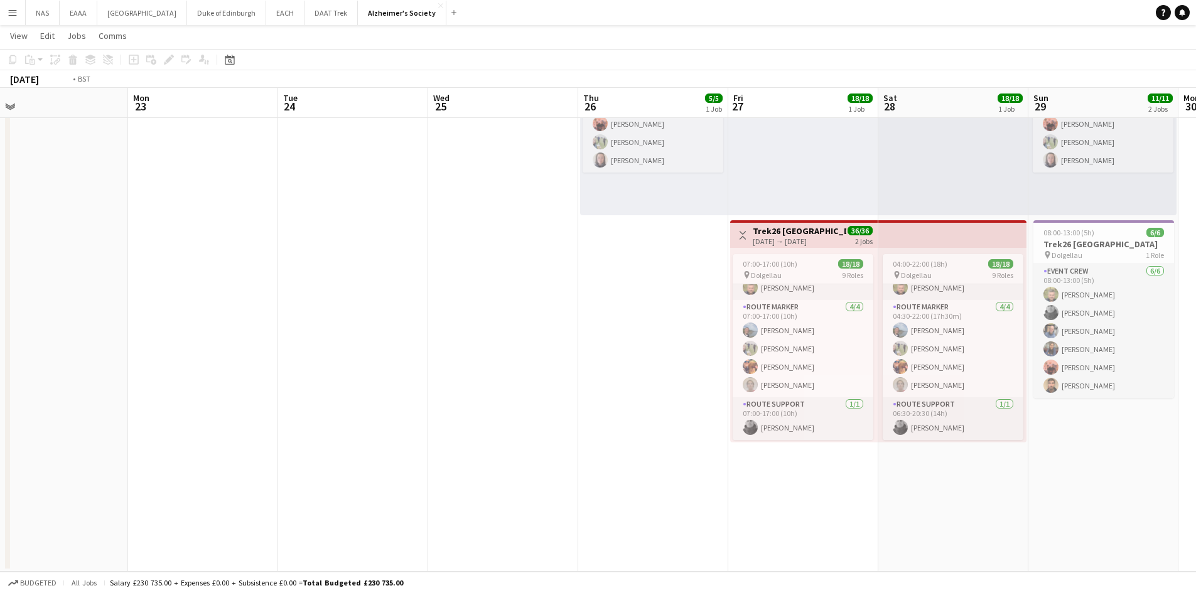
drag, startPoint x: 1021, startPoint y: 533, endPoint x: 604, endPoint y: 510, distance: 417.0
click at [504, 518] on app-calendar-viewport "Thu 19 Fri 20 Sat 21 Sun 22 Mon 23 Tue 24 Wed 25 Thu 26 5/5 1 Job Fri 27 18/18 …" at bounding box center [598, 234] width 1196 height 676
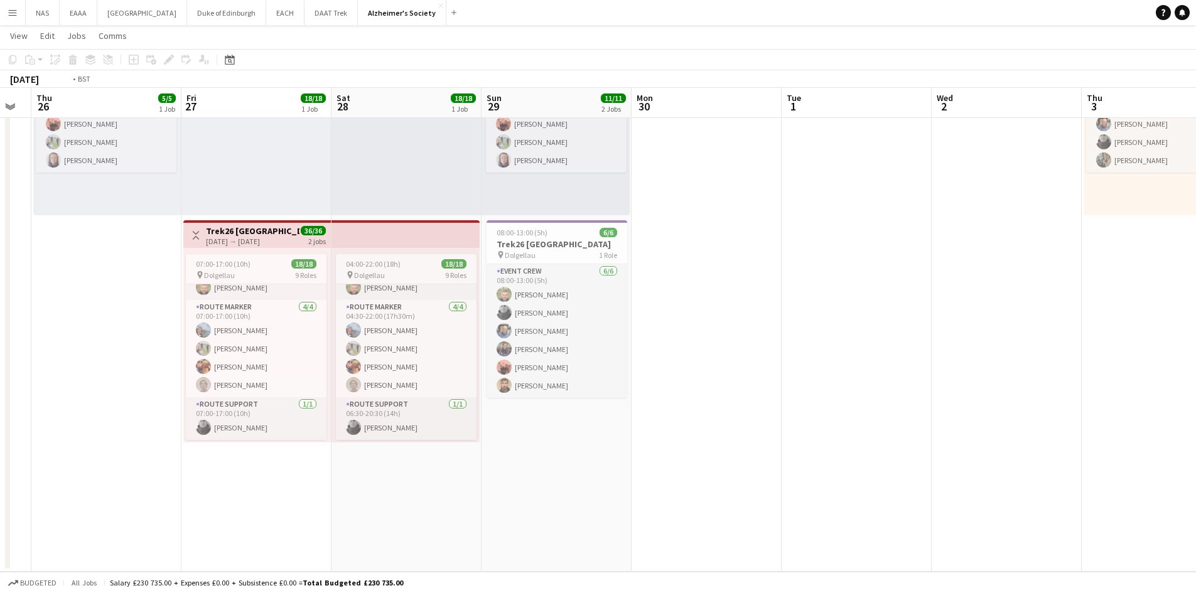
click at [129, 430] on app-calendar-viewport "Mon 23 Tue 24 Wed 25 Thu 26 5/5 1 Job Fri 27 18/18 1 Job Sat 28 18/18 1 Job Sun…" at bounding box center [598, 234] width 1196 height 676
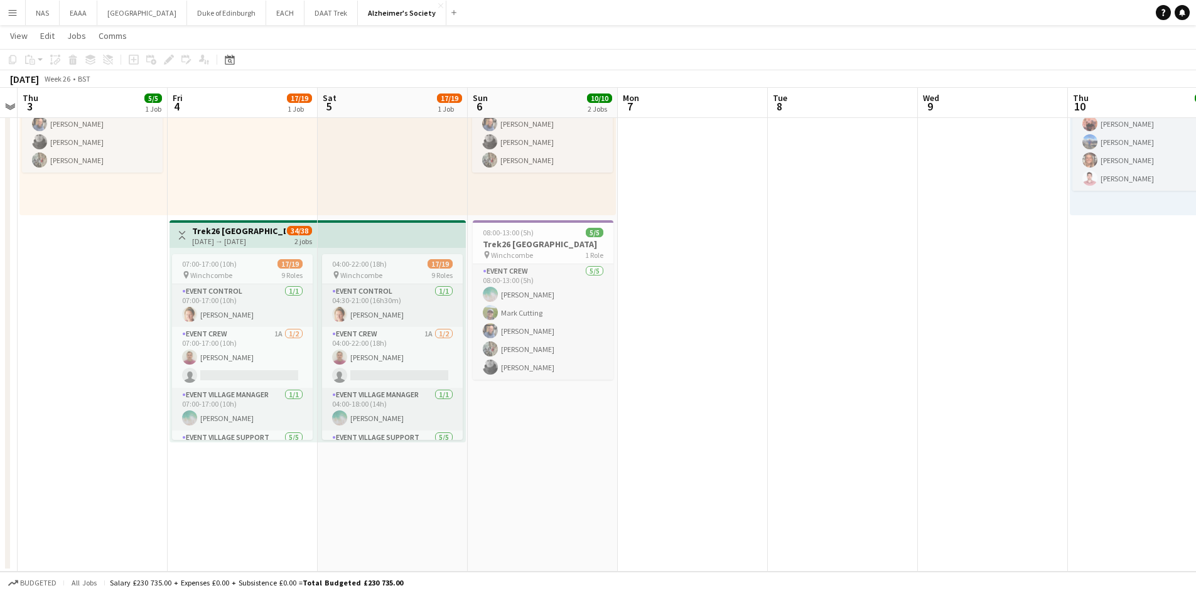
drag, startPoint x: 505, startPoint y: 440, endPoint x: 472, endPoint y: 440, distance: 32.7
click at [472, 440] on app-calendar-viewport "Sun 29 11/11 2 Jobs Mon 30 Tue 1 Wed 2 Thu 3 5/5 1 Job Fri 4 17/19 1 Job Sat 5 …" at bounding box center [598, 234] width 1196 height 676
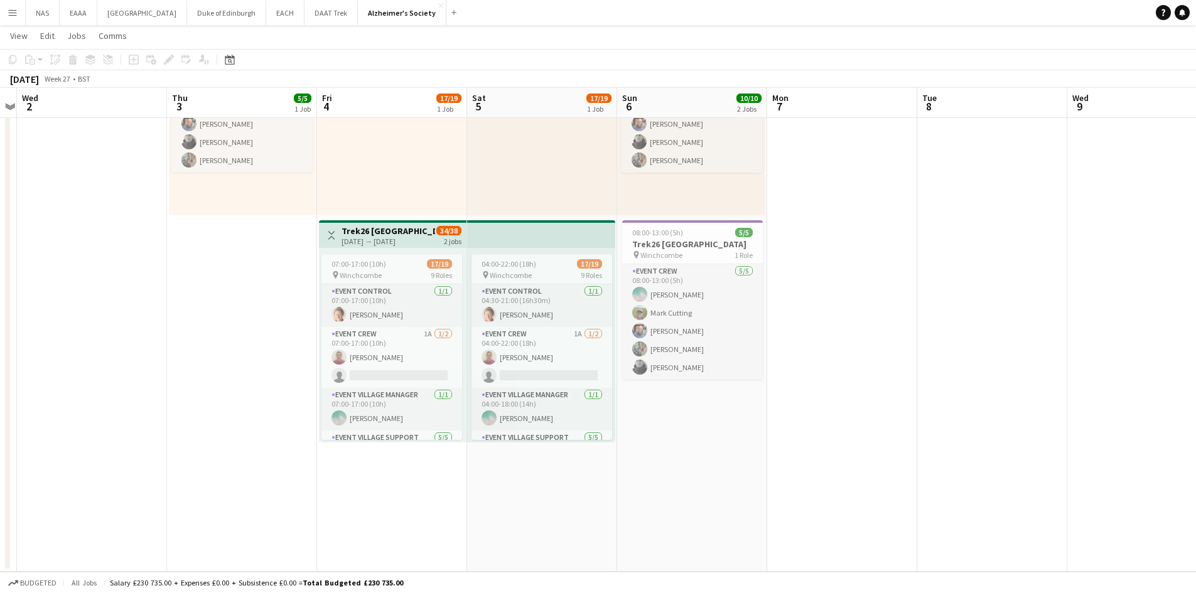
drag, startPoint x: 504, startPoint y: 433, endPoint x: 1049, endPoint y: 389, distance: 547.5
click at [1049, 389] on app-calendar-viewport "Mon 30 Tue 1 Wed 2 Thu 3 5/5 1 Job Fri 4 17/19 1 Job Sat 5 17/19 1 Job Sun 6 10…" at bounding box center [598, 234] width 1196 height 676
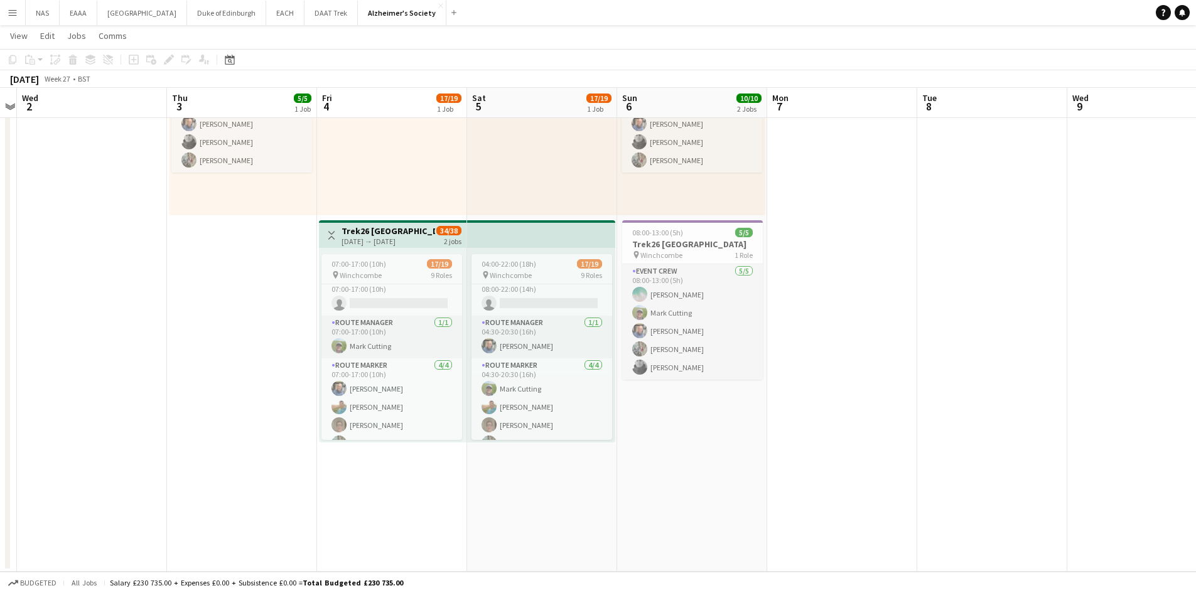
scroll to position [411, 0]
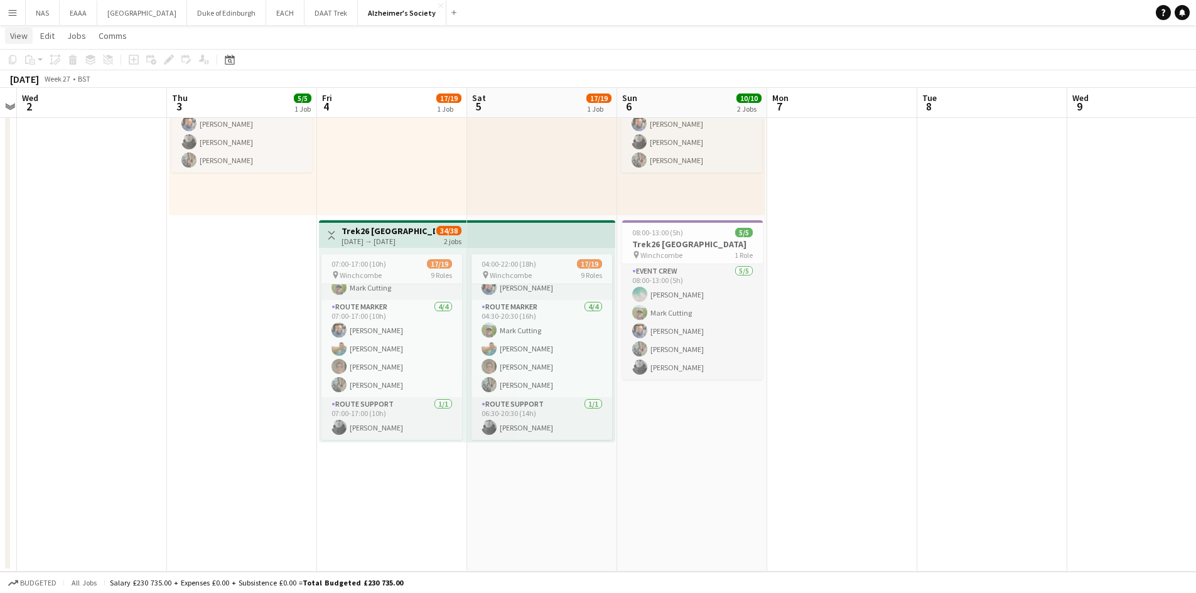
click at [15, 31] on span "View" at bounding box center [19, 35] width 18 height 11
click at [19, 14] on button "Menu" at bounding box center [12, 12] width 25 height 25
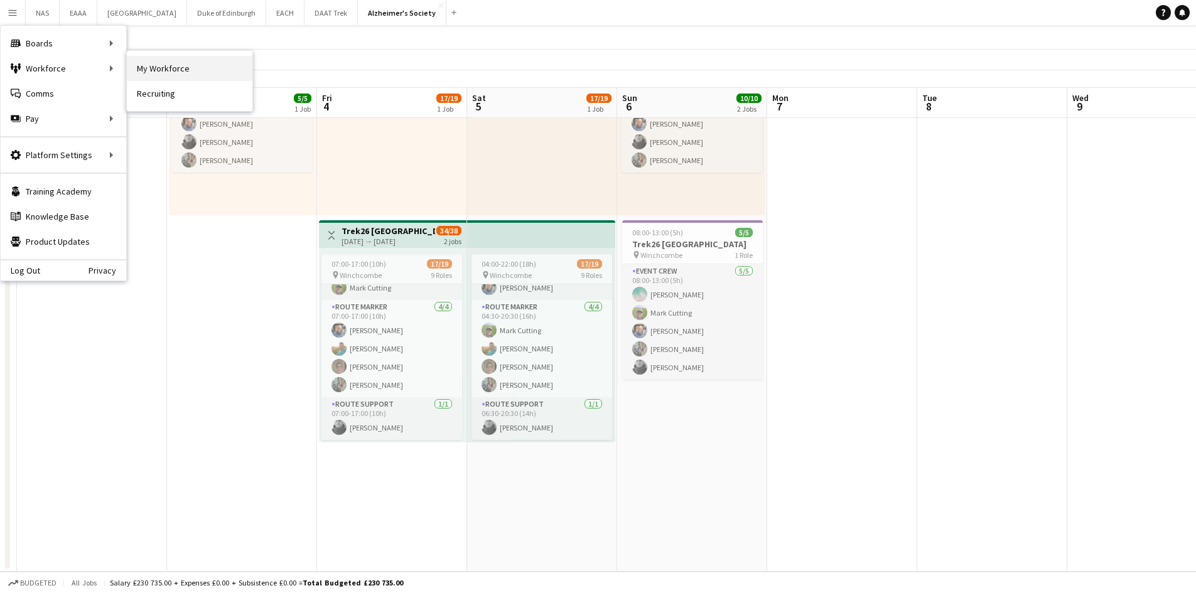
click at [161, 67] on link "My Workforce" at bounding box center [190, 68] width 126 height 25
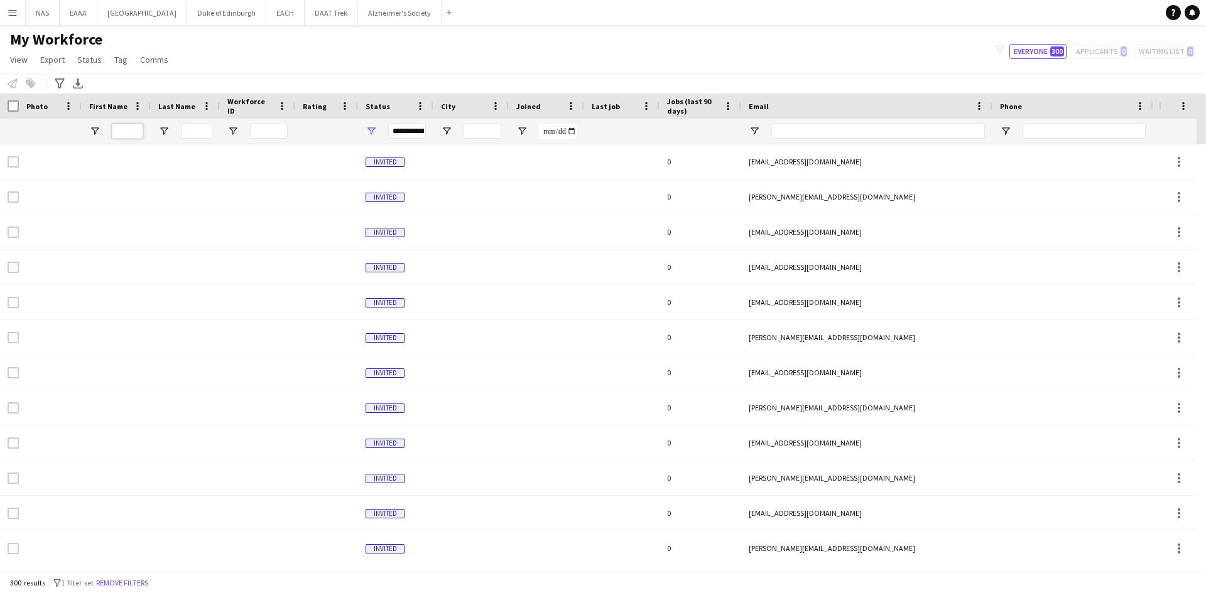
click at [124, 133] on input "First Name Filter Input" at bounding box center [127, 131] width 31 height 15
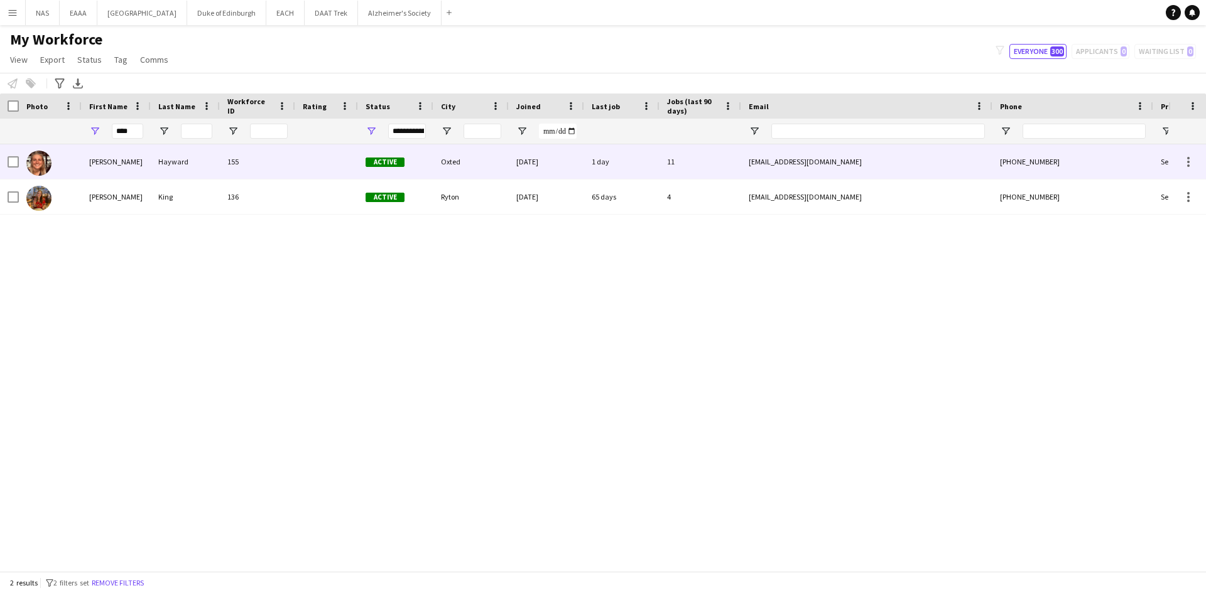
click at [117, 165] on div "[PERSON_NAME]" at bounding box center [116, 161] width 69 height 35
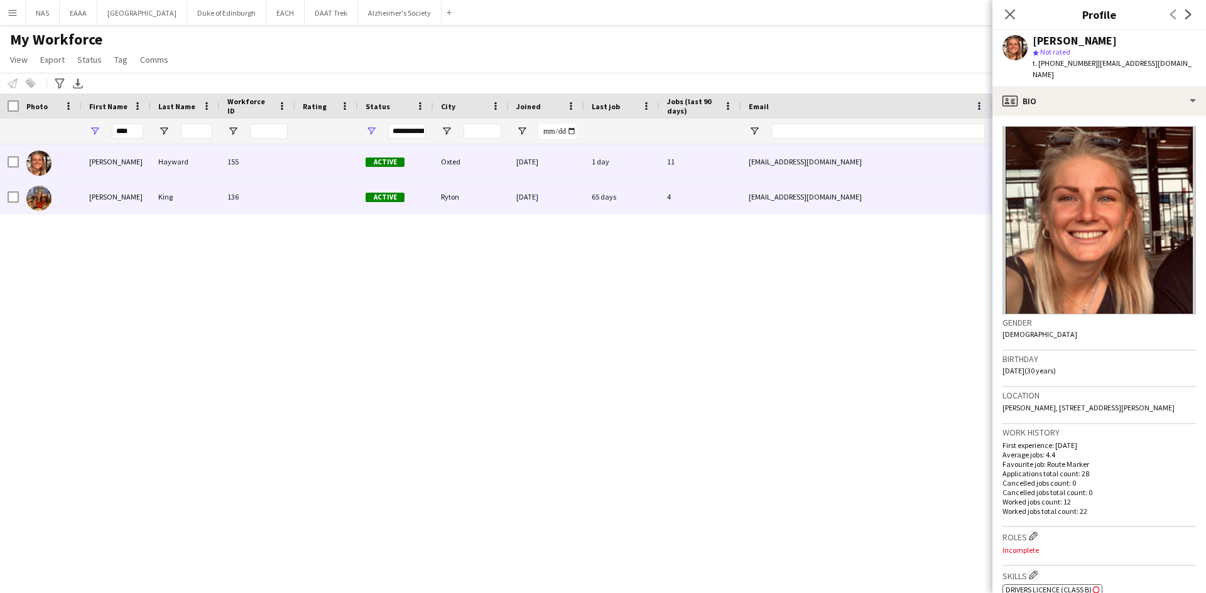
click at [198, 198] on div "King" at bounding box center [185, 197] width 69 height 35
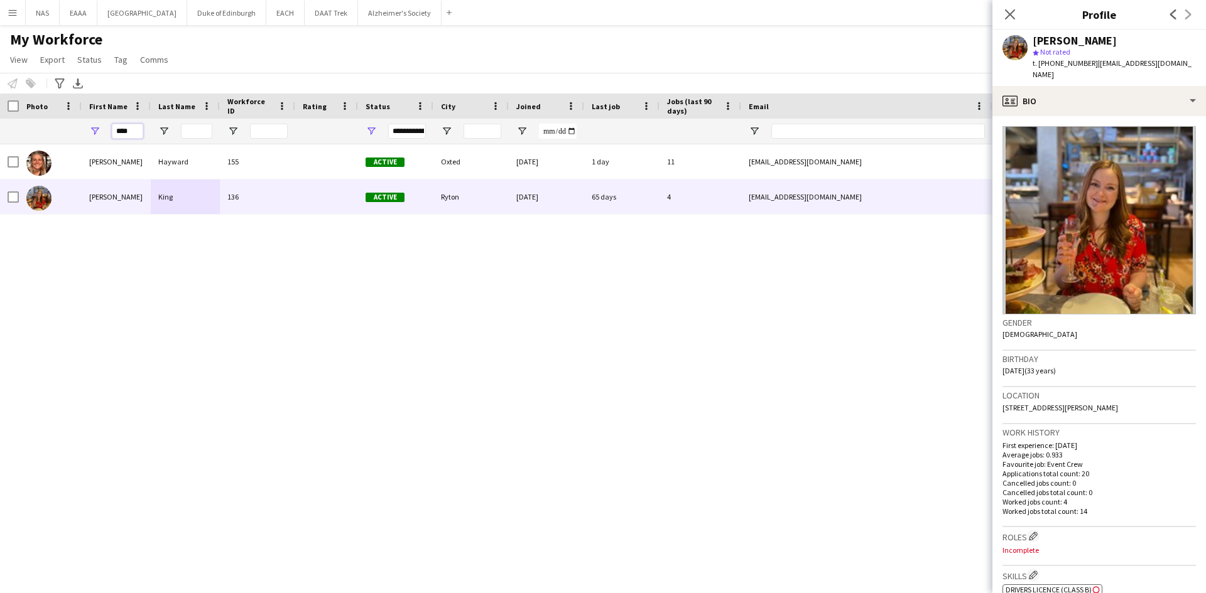
click at [126, 133] on input "****" at bounding box center [127, 131] width 31 height 15
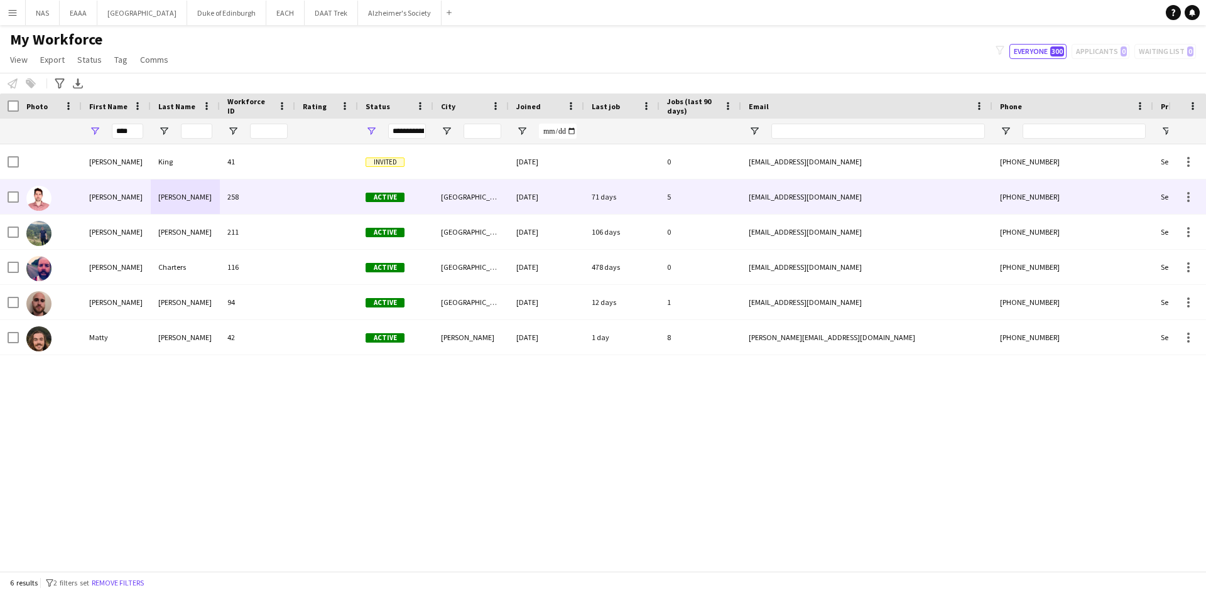
click at [109, 195] on div "[PERSON_NAME]" at bounding box center [116, 197] width 69 height 35
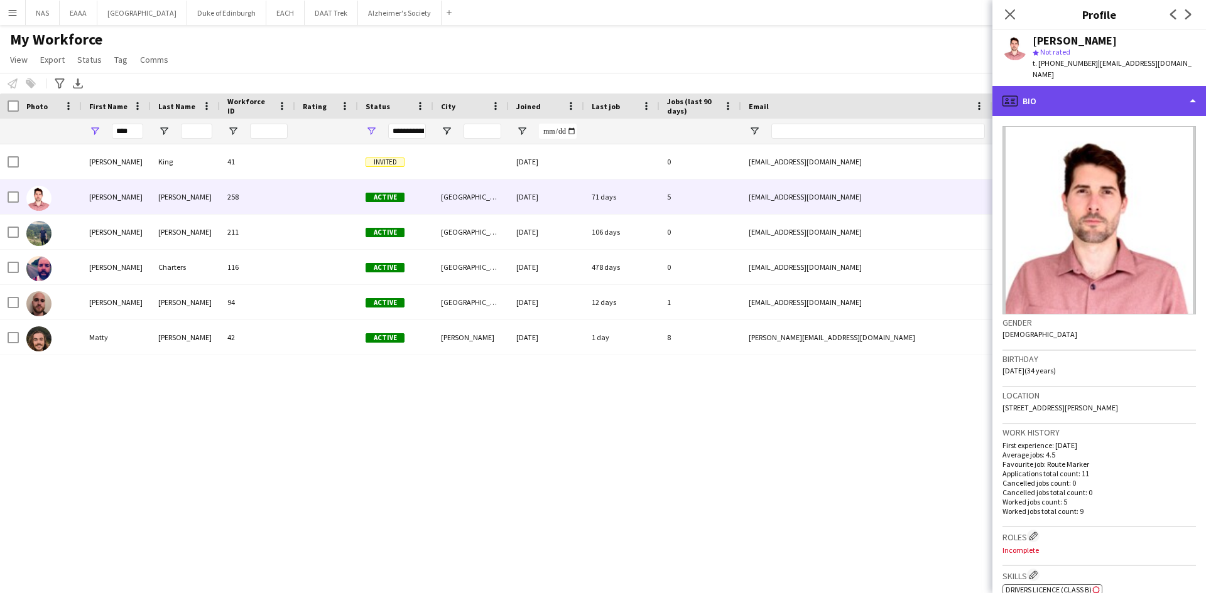
click at [1076, 95] on div "profile Bio" at bounding box center [1099, 101] width 214 height 30
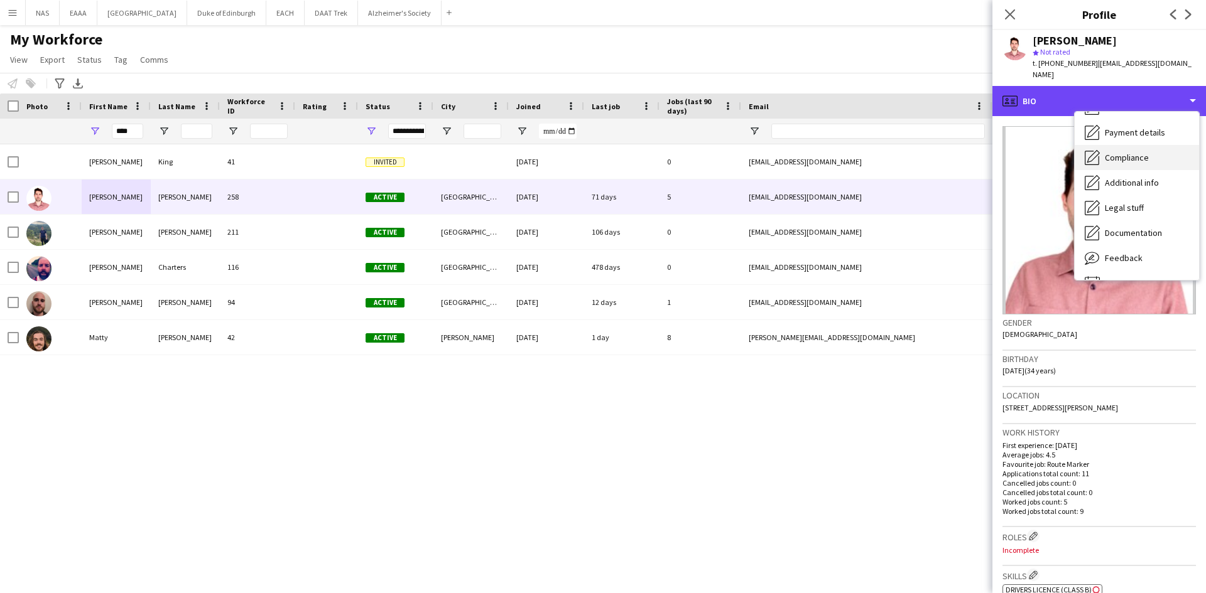
scroll to position [168, 0]
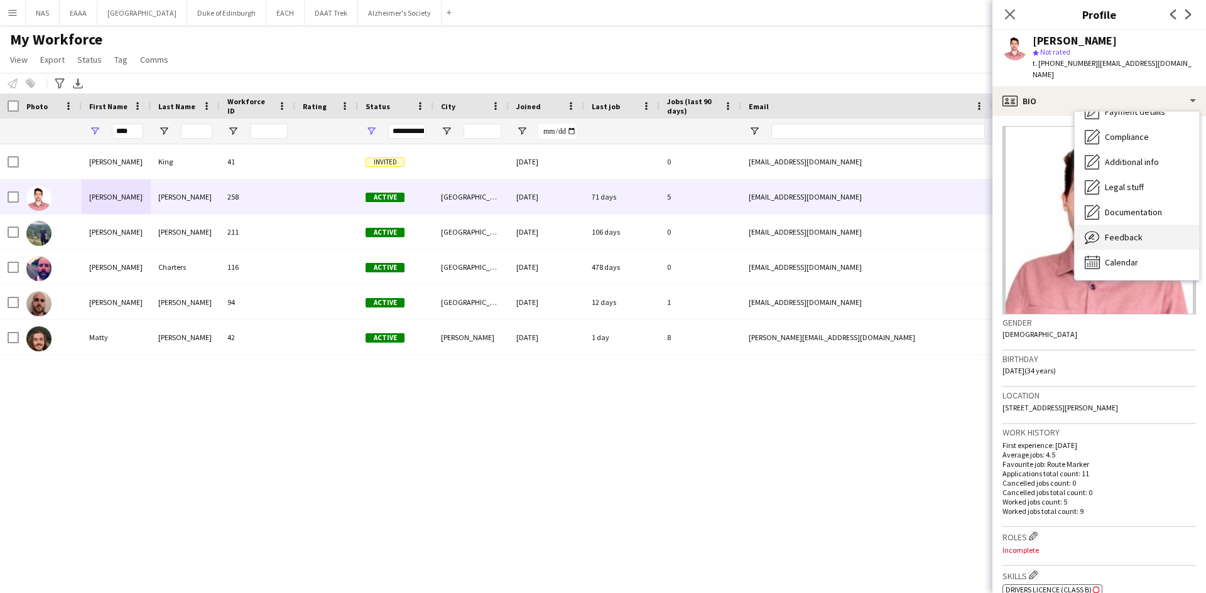
click at [1142, 236] on div "Feedback Feedback" at bounding box center [1137, 237] width 124 height 25
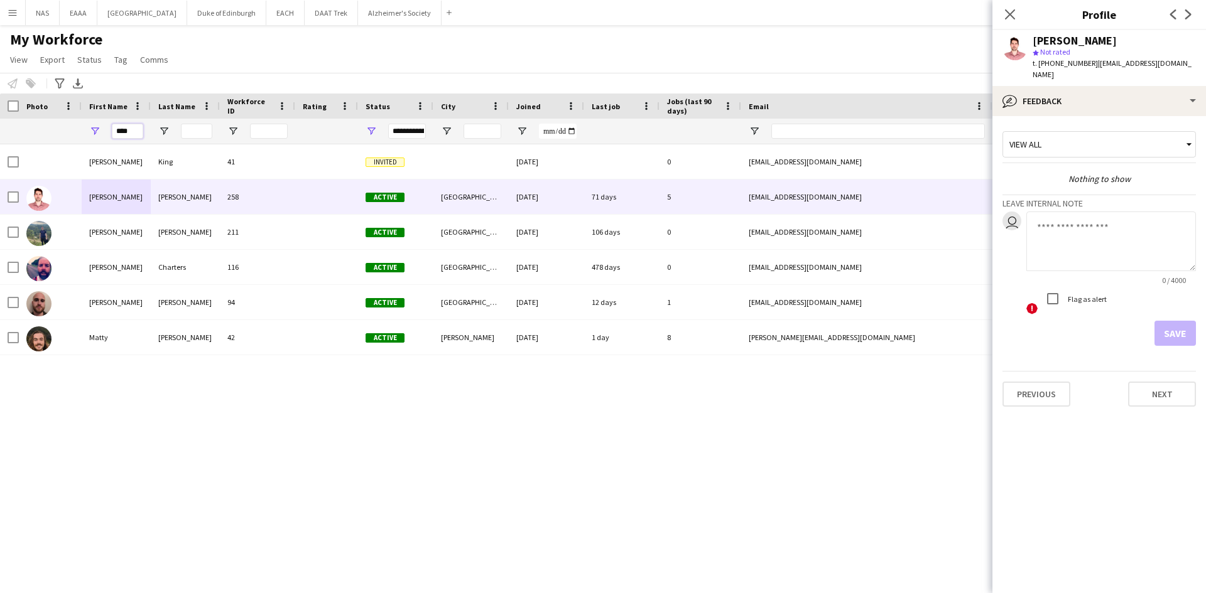
click at [126, 131] on input "****" at bounding box center [127, 131] width 31 height 15
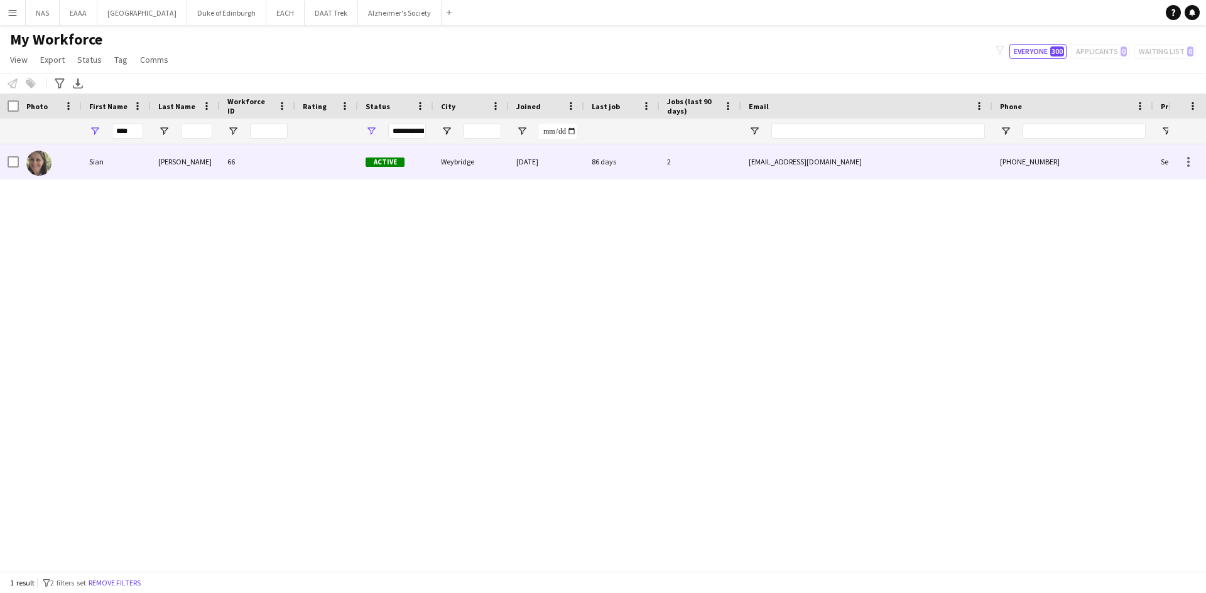
click at [121, 160] on div "Sian" at bounding box center [116, 161] width 69 height 35
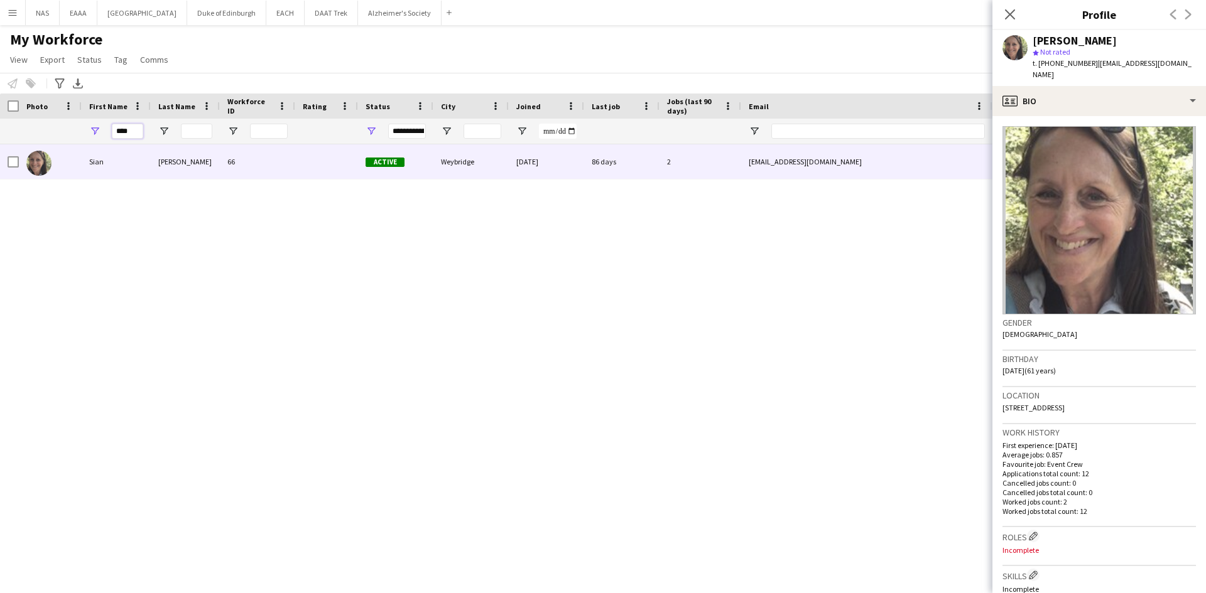
click at [123, 129] on input "****" at bounding box center [127, 131] width 31 height 15
type input "*****"
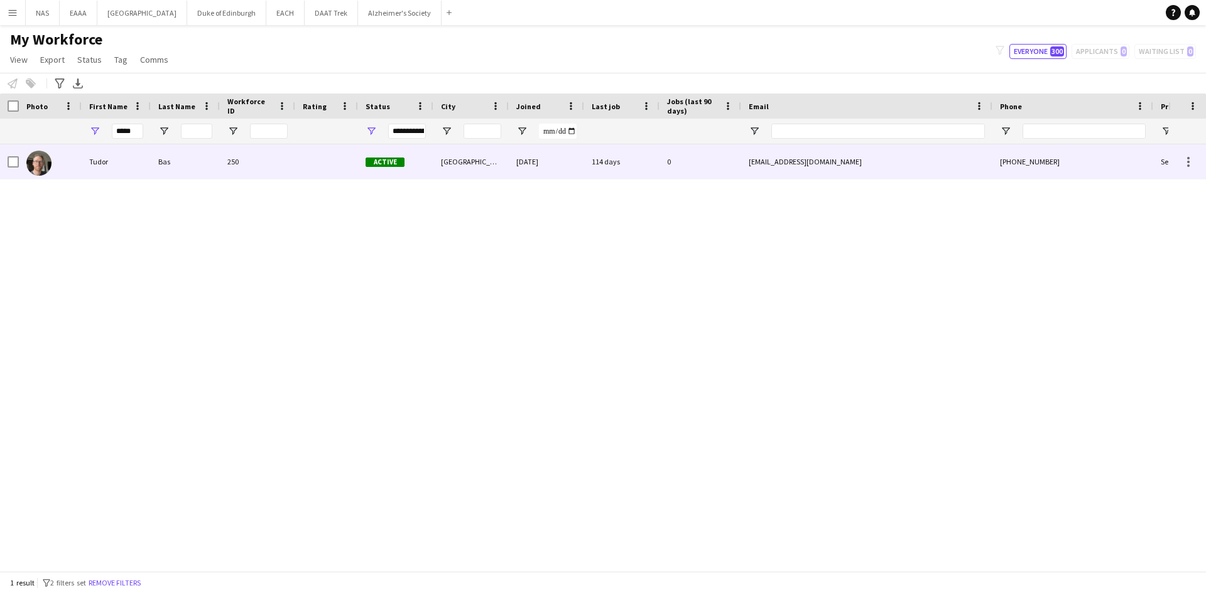
click at [643, 169] on div "114 days" at bounding box center [621, 161] width 75 height 35
